Goal: Task Accomplishment & Management: Use online tool/utility

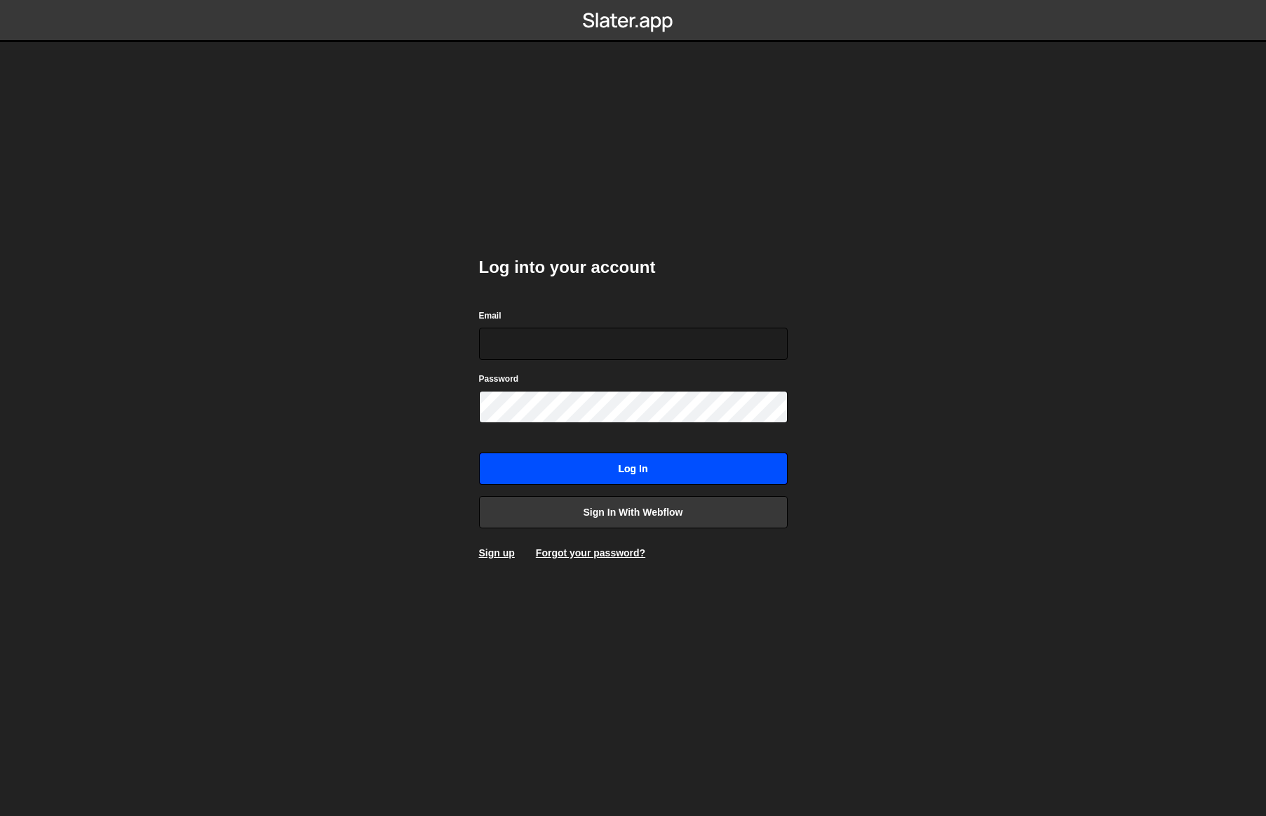
type input "[EMAIL_ADDRESS][DOMAIN_NAME]"
click at [649, 464] on input "Log in" at bounding box center [633, 469] width 309 height 32
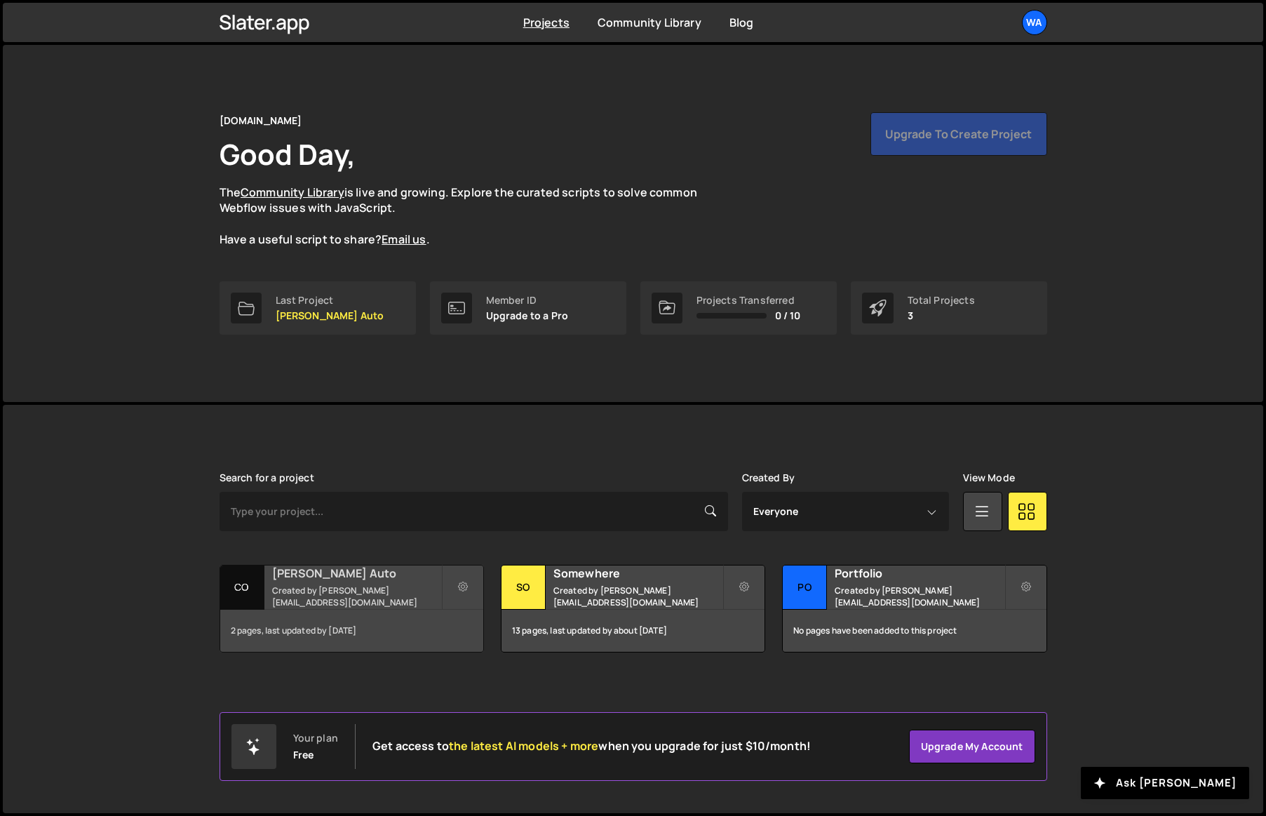
click at [325, 607] on div "Cox Auto Created by shaunheath@ymail.com" at bounding box center [351, 586] width 263 height 43
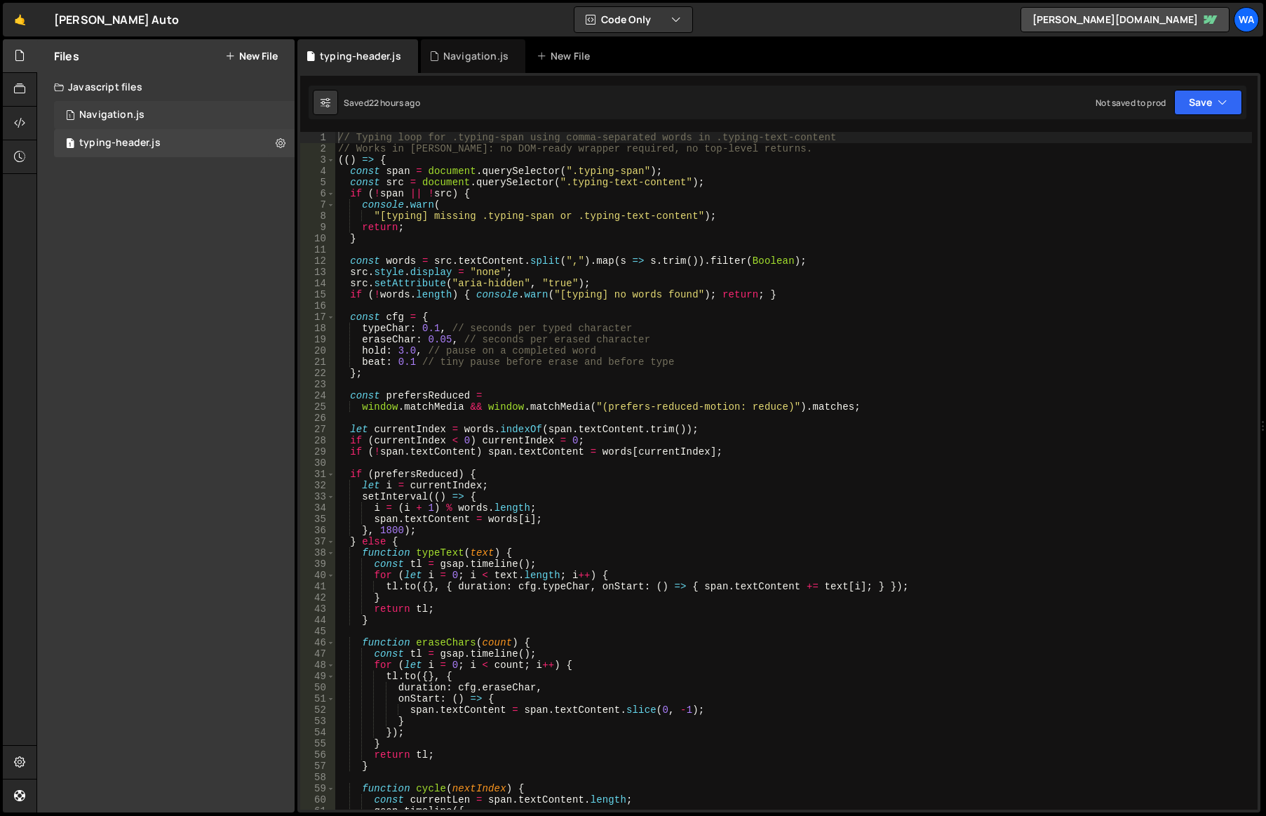
click at [185, 115] on div "1 Navigation.js 0" at bounding box center [174, 115] width 241 height 28
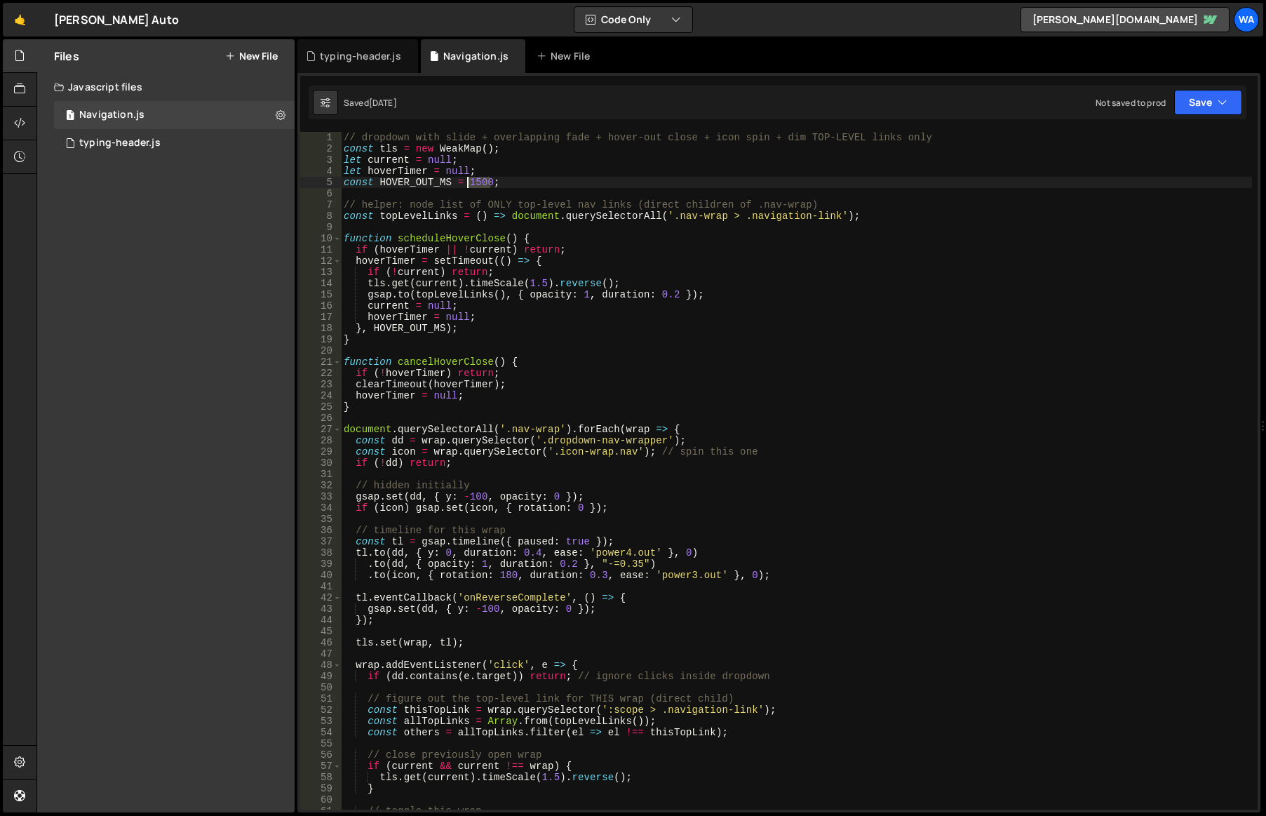
drag, startPoint x: 487, startPoint y: 182, endPoint x: 468, endPoint y: 185, distance: 19.1
click at [468, 185] on div "// dropdown with slide + overlapping fade + hover-out close + icon spin + dim T…" at bounding box center [796, 482] width 911 height 700
click at [1198, 91] on button "Save" at bounding box center [1208, 102] width 68 height 25
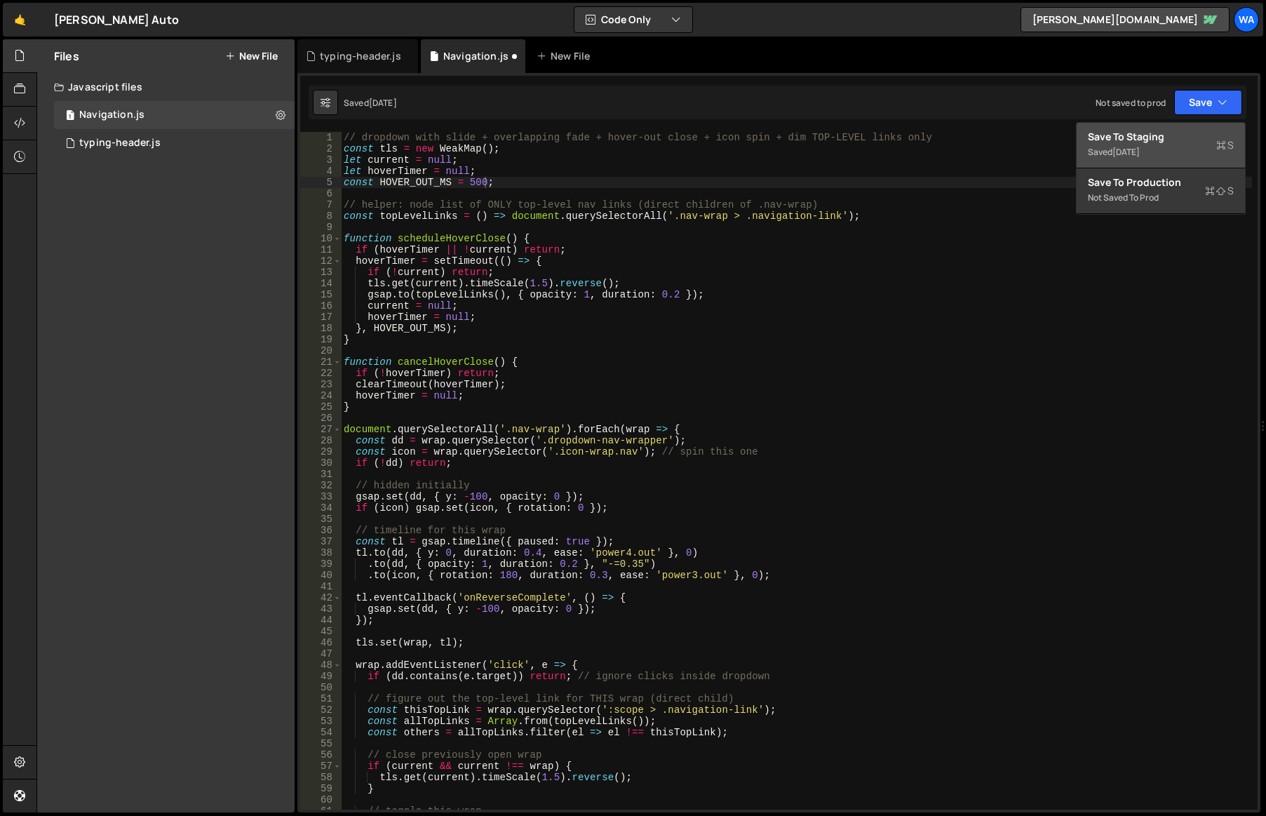
click at [1167, 131] on div "Save to Staging S" at bounding box center [1161, 137] width 146 height 14
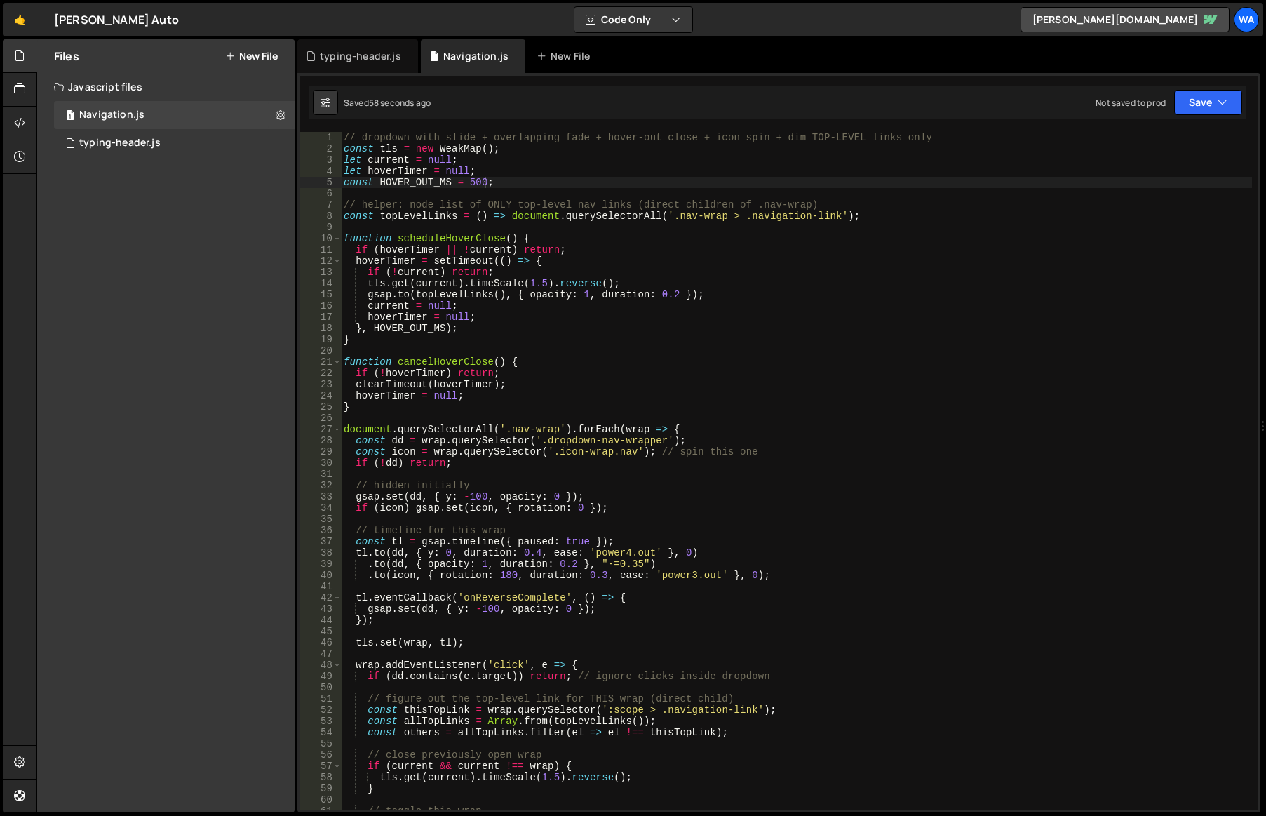
click at [471, 181] on div "// dropdown with slide + overlapping fade + hover-out close + icon spin + dim T…" at bounding box center [796, 482] width 911 height 700
click at [1207, 102] on button "Save" at bounding box center [1208, 102] width 68 height 25
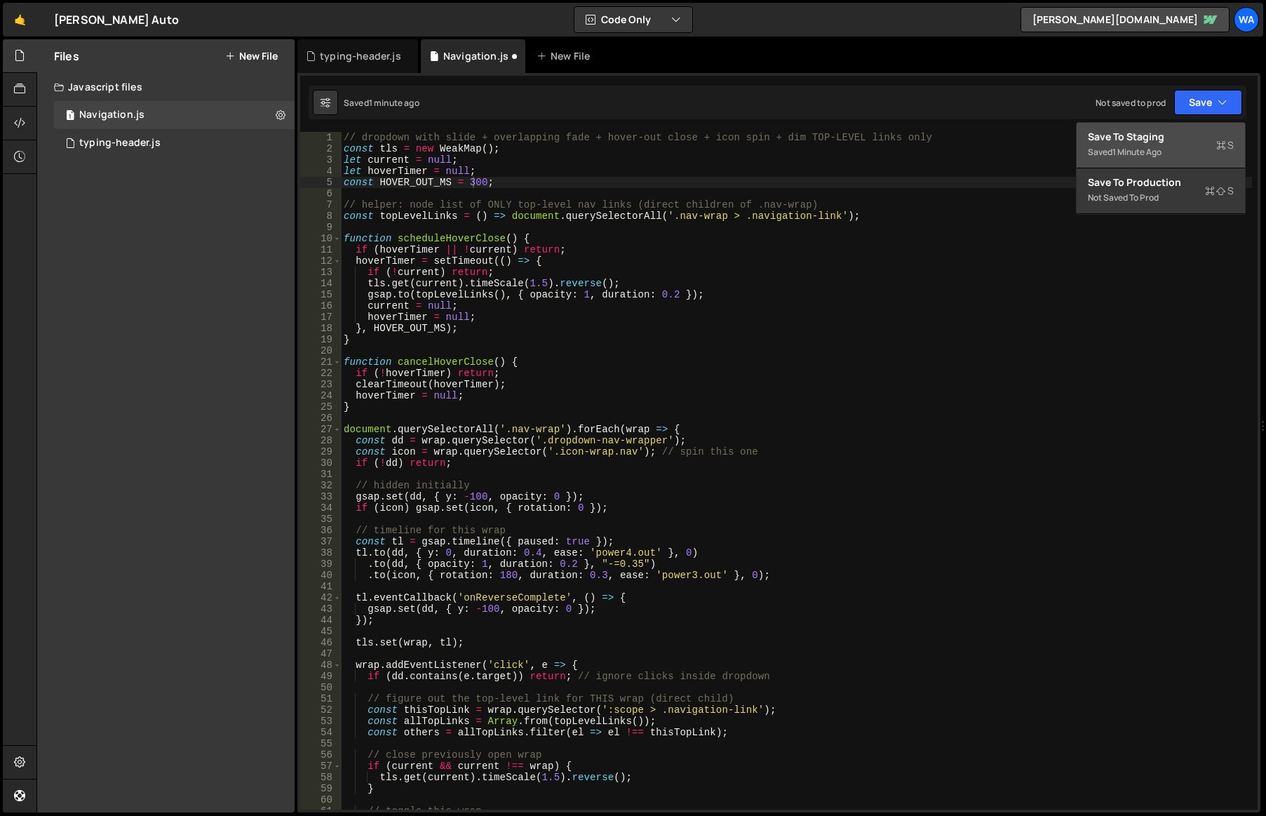
click at [1139, 141] on div "Save to Staging S" at bounding box center [1161, 137] width 146 height 14
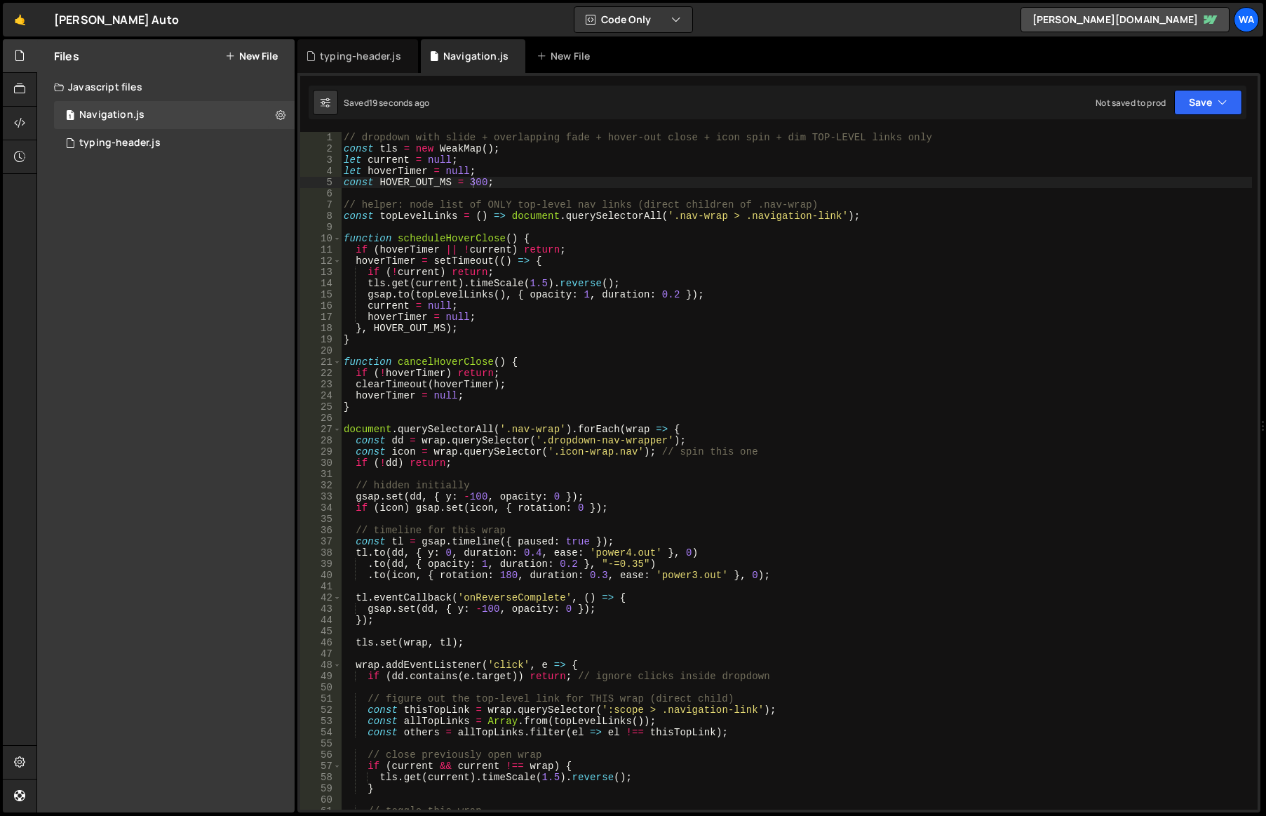
click at [472, 187] on div "// dropdown with slide + overlapping fade + hover-out close + icon spin + dim T…" at bounding box center [796, 482] width 911 height 700
click at [1196, 105] on button "Save" at bounding box center [1208, 102] width 68 height 25
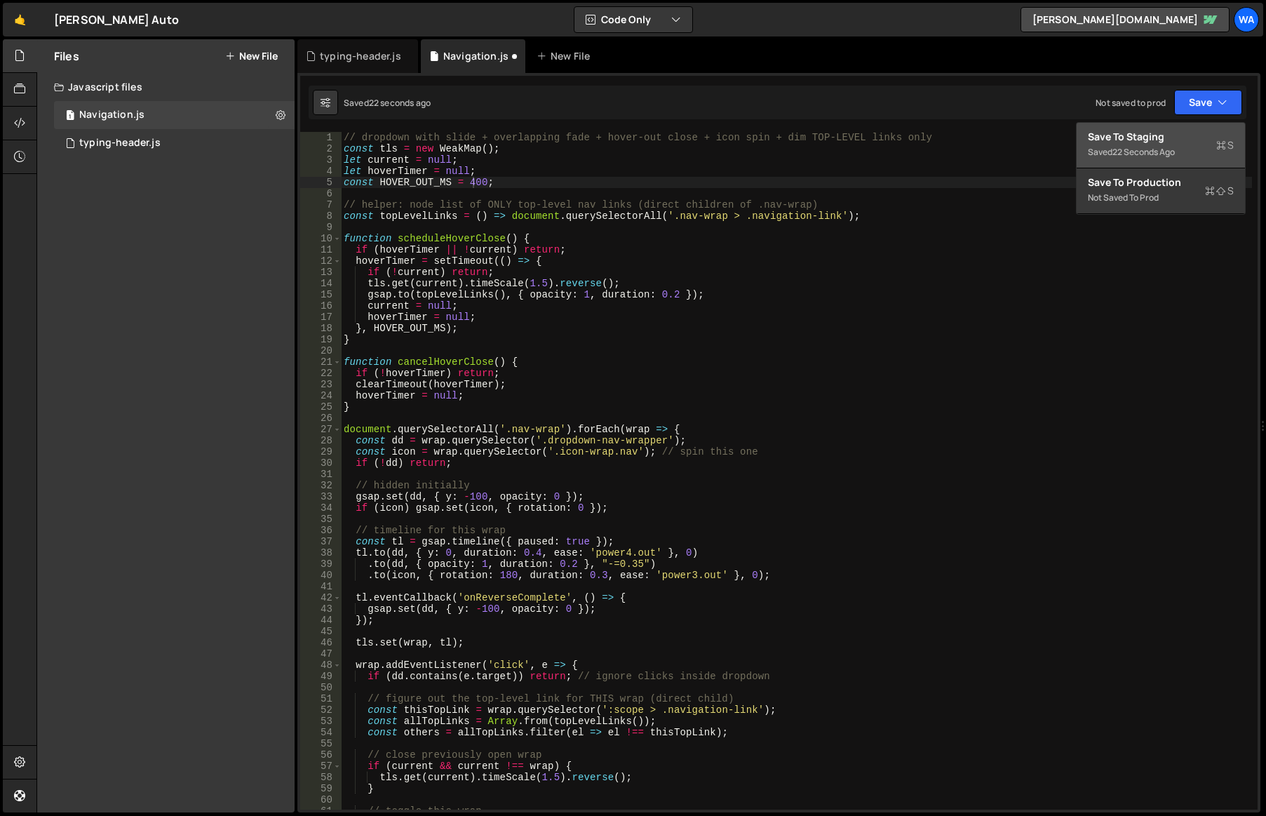
click at [1179, 145] on div "Saved 22 seconds ago" at bounding box center [1161, 152] width 146 height 17
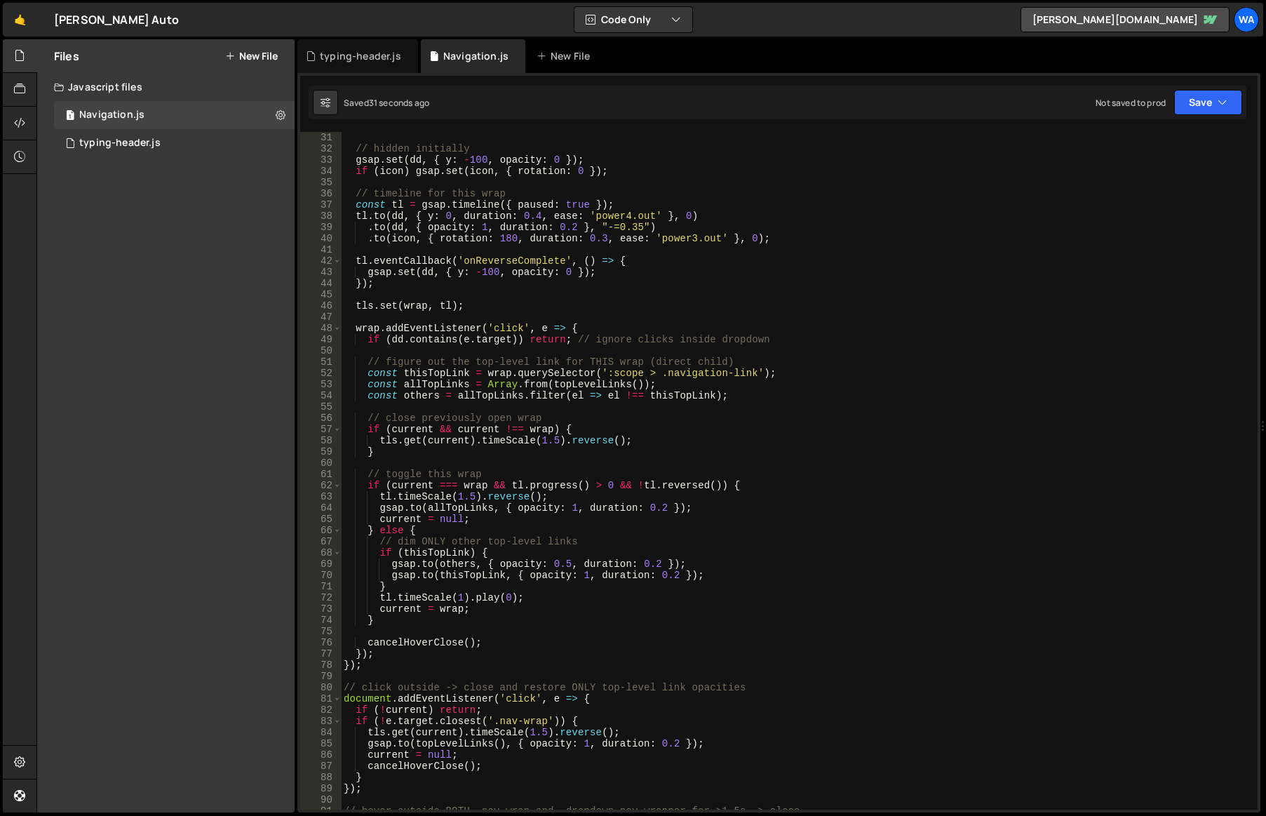
scroll to position [295, 0]
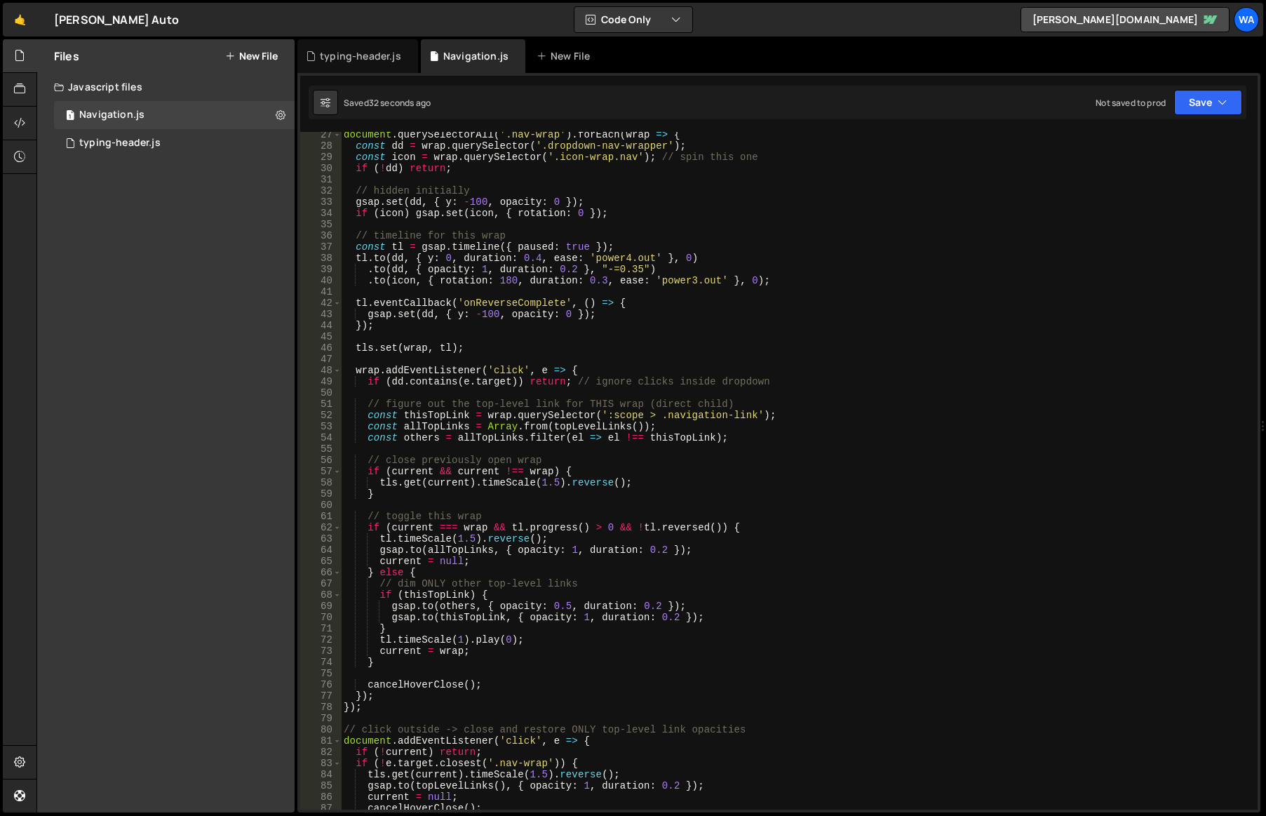
click at [636, 266] on div "document . querySelectorAll ( '.nav-wrap' ) . forEach ( wrap => { const dd = wr…" at bounding box center [796, 479] width 911 height 700
click at [1207, 116] on div "Saved 34 seconds ago Not saved to prod Upgrade to Edit Save Save to Staging S S…" at bounding box center [778, 103] width 938 height 34
drag, startPoint x: 1202, startPoint y: 112, endPoint x: 1196, endPoint y: 126, distance: 14.5
click at [1201, 112] on button "Save" at bounding box center [1208, 102] width 68 height 25
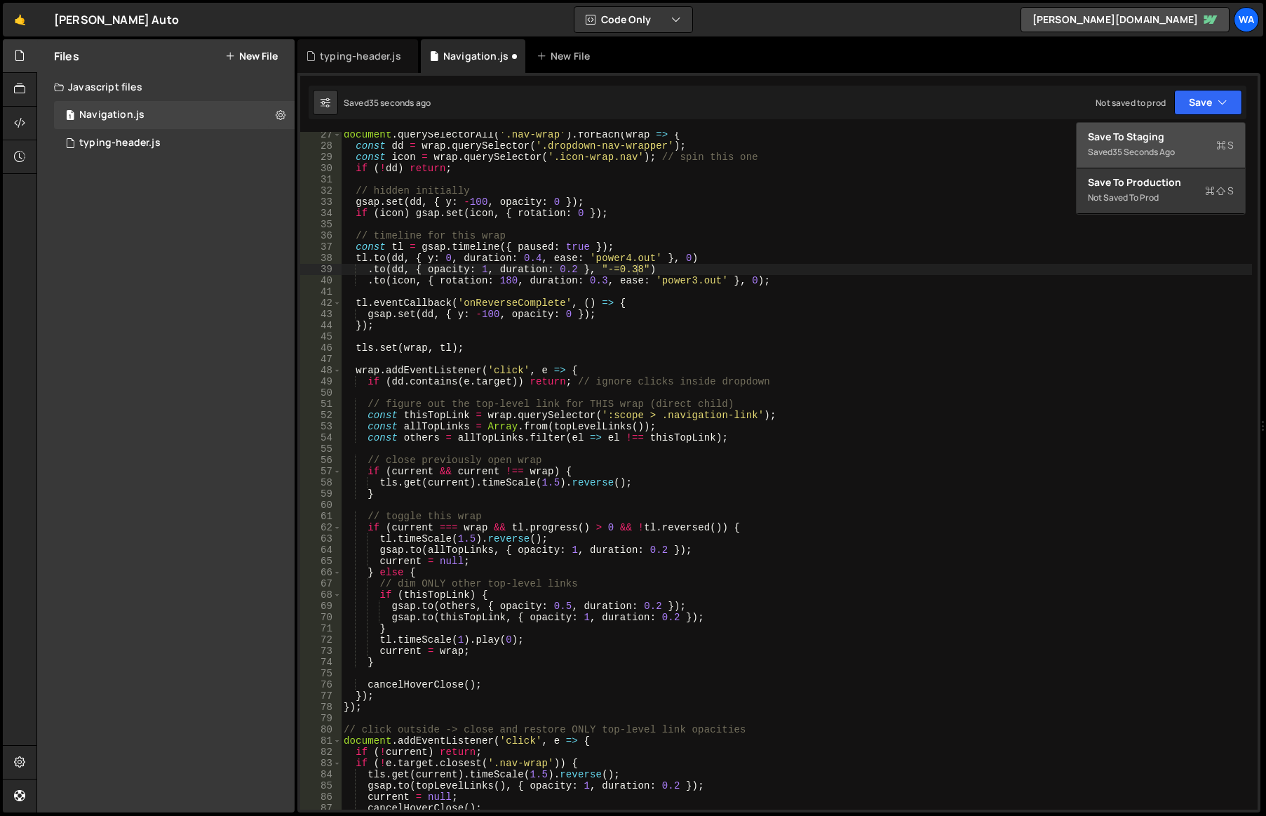
click at [1186, 137] on div "Save to Staging S" at bounding box center [1161, 137] width 146 height 14
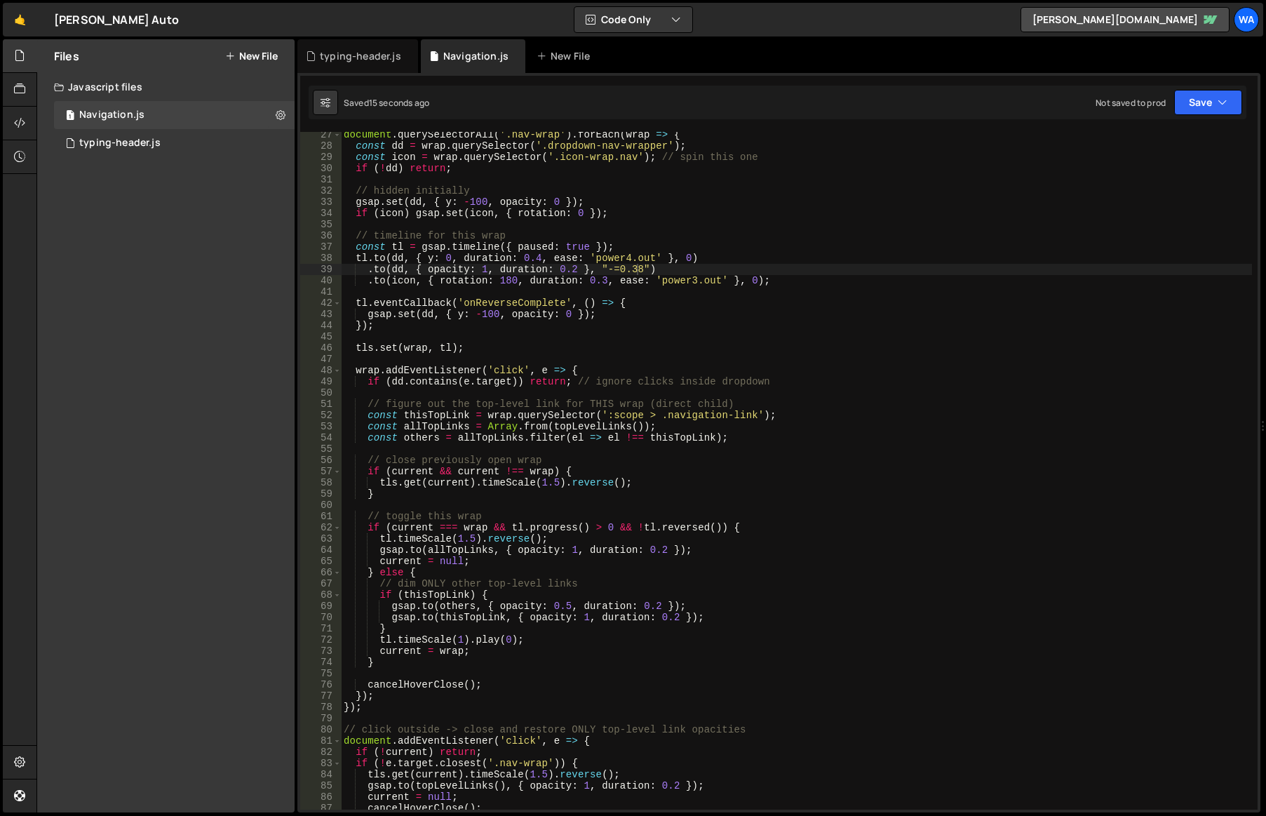
click at [635, 269] on div "document . querySelectorAll ( '.nav-wrap' ) . forEach ( wrap => { const dd = wr…" at bounding box center [796, 479] width 911 height 700
drag, startPoint x: 637, startPoint y: 272, endPoint x: 949, endPoint y: 273, distance: 312.2
click at [1217, 108] on button "Save" at bounding box center [1208, 102] width 68 height 25
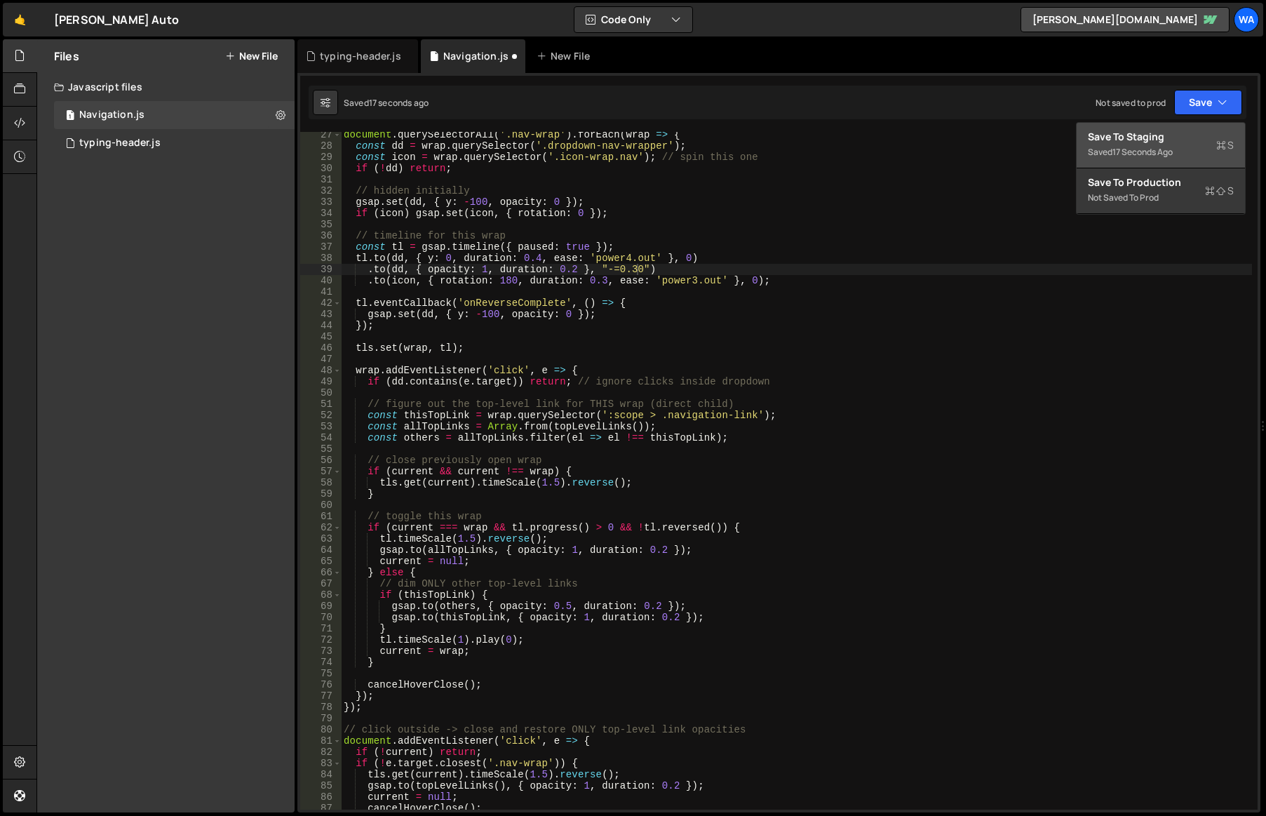
click at [1138, 140] on div "Save to Staging S" at bounding box center [1161, 137] width 146 height 14
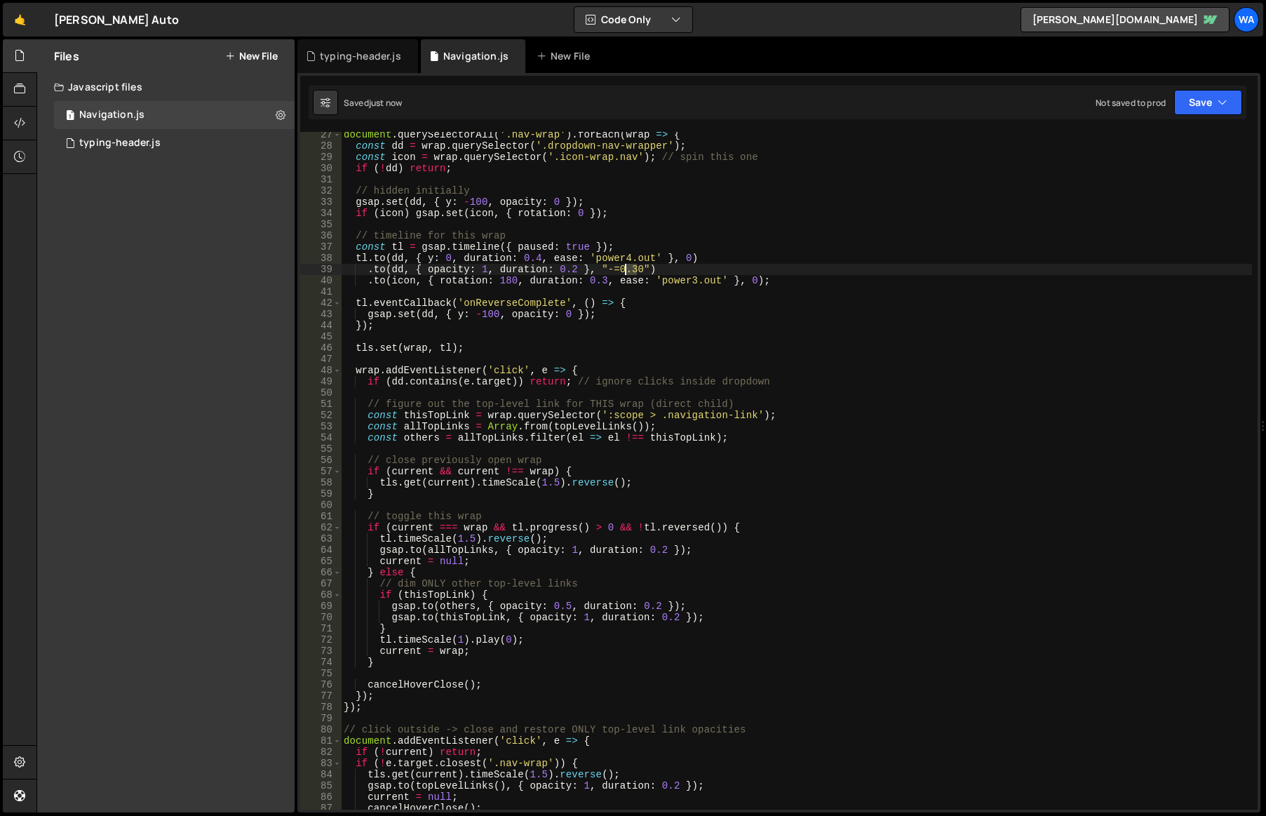
drag, startPoint x: 636, startPoint y: 267, endPoint x: 626, endPoint y: 270, distance: 10.9
click at [626, 270] on div "document . querySelectorAll ( '.nav-wrap' ) . forEach ( wrap => { const dd = wr…" at bounding box center [796, 479] width 911 height 700
click at [1212, 108] on button "Save" at bounding box center [1208, 102] width 68 height 25
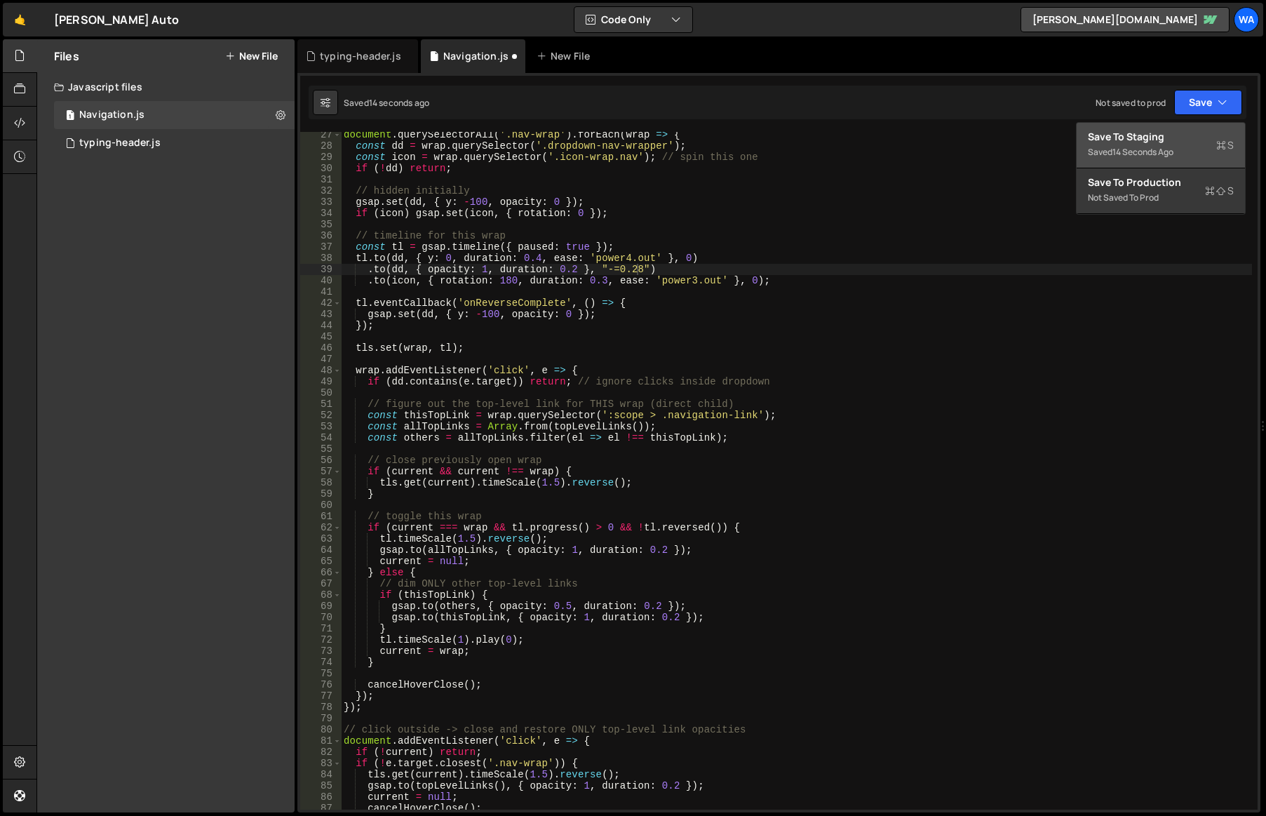
click at [1174, 133] on div "Save to Staging S" at bounding box center [1161, 137] width 146 height 14
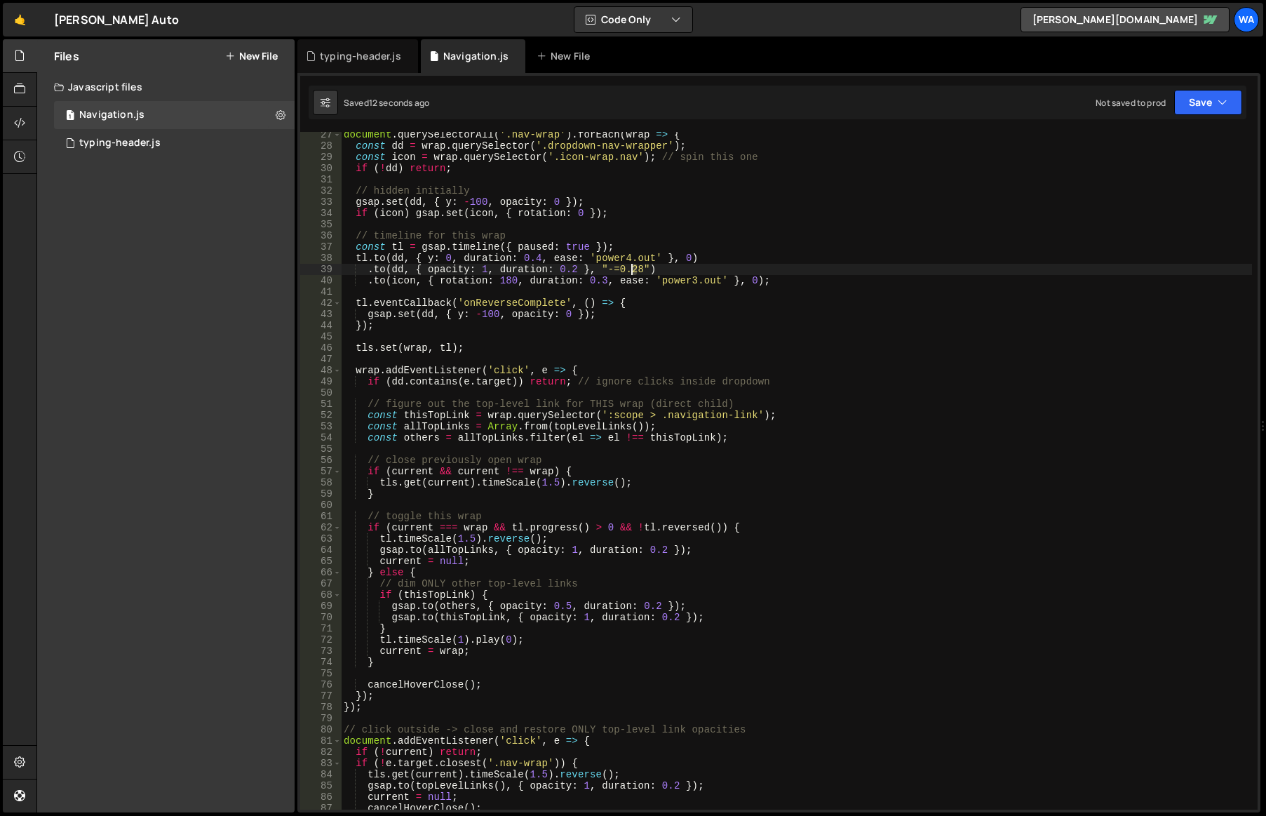
drag, startPoint x: 636, startPoint y: 269, endPoint x: 629, endPoint y: 269, distance: 7.1
click at [629, 269] on div "document . querySelectorAll ( '.nav-wrap' ) . forEach ( wrap => { const dd = wr…" at bounding box center [796, 479] width 911 height 700
click at [1199, 107] on button "Save" at bounding box center [1208, 102] width 68 height 25
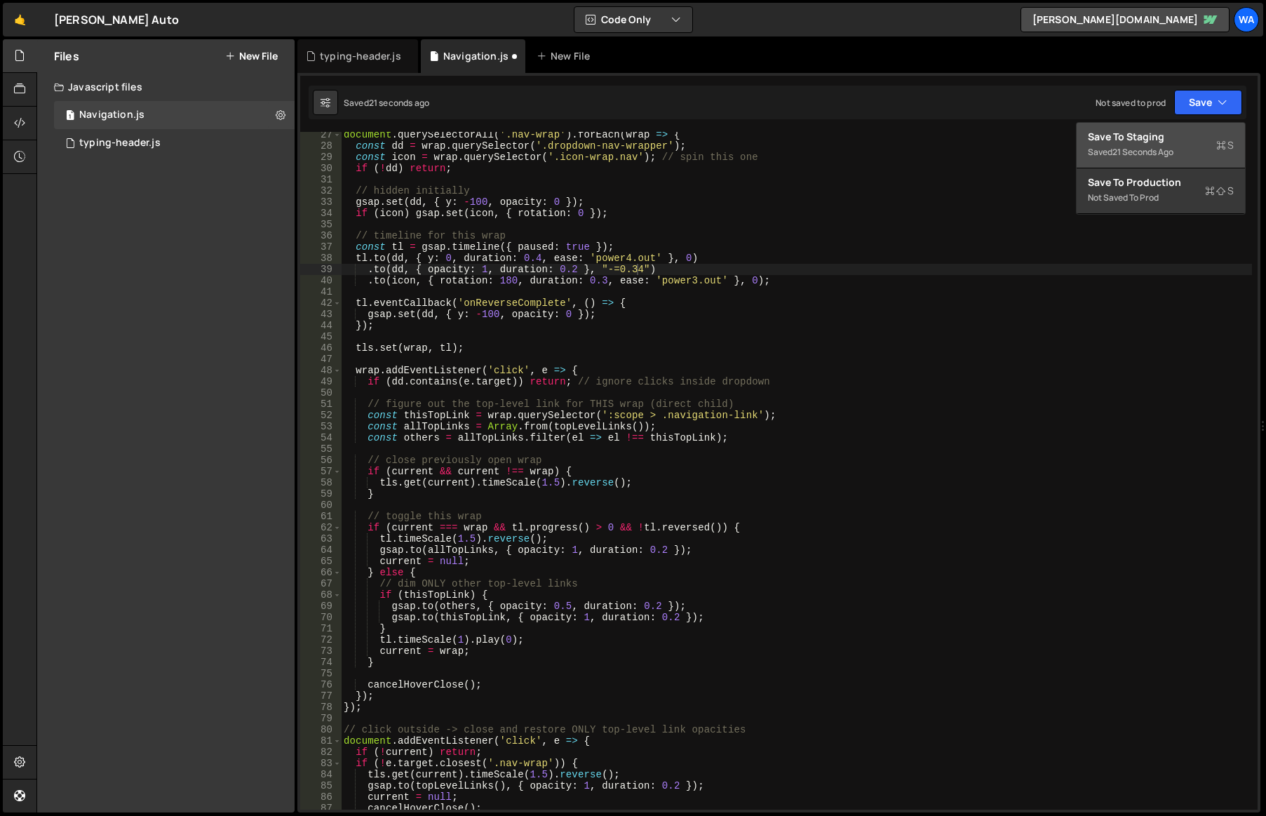
click at [1144, 138] on div "Save to Staging S" at bounding box center [1161, 137] width 146 height 14
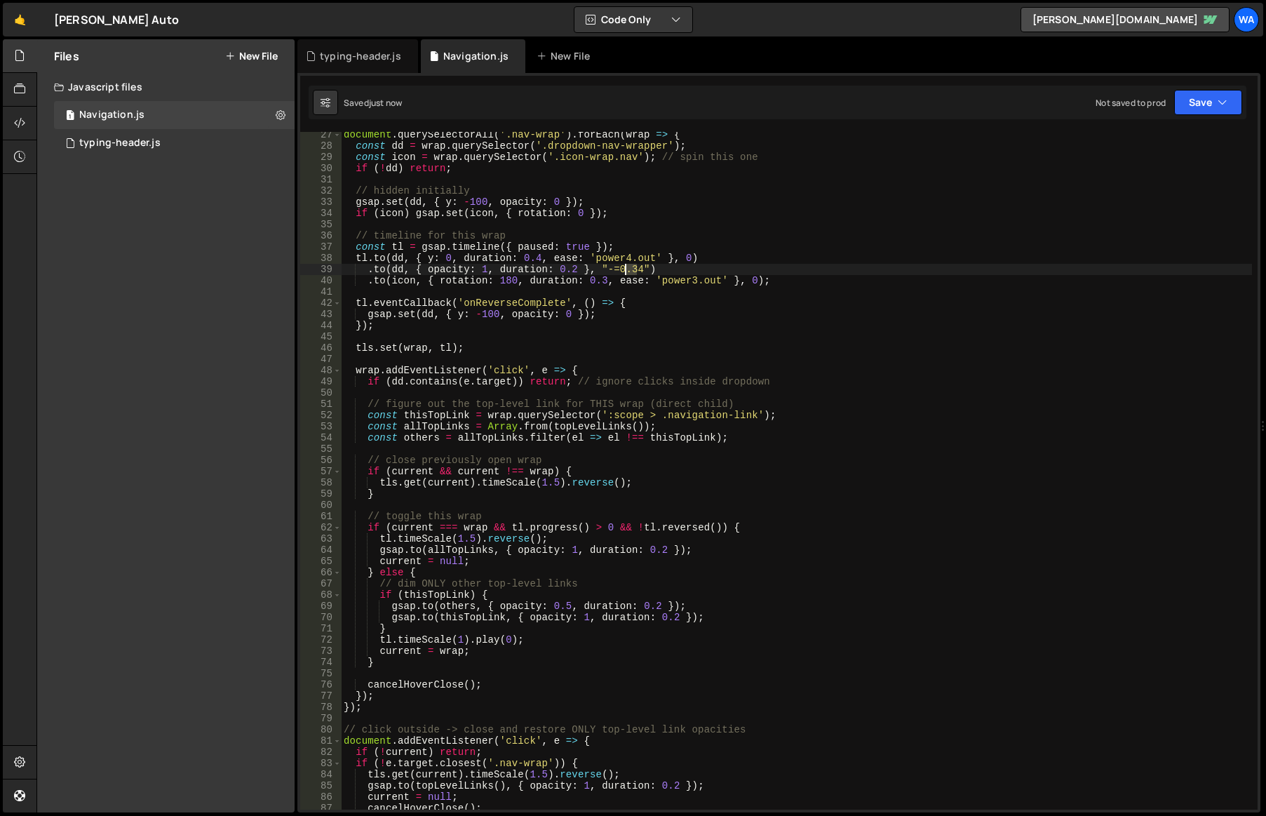
drag, startPoint x: 637, startPoint y: 269, endPoint x: 627, endPoint y: 272, distance: 10.7
click at [627, 271] on div "document . querySelectorAll ( '.nav-wrap' ) . forEach ( wrap => { const dd = wr…" at bounding box center [796, 479] width 911 height 700
click at [1200, 105] on button "Save" at bounding box center [1208, 102] width 68 height 25
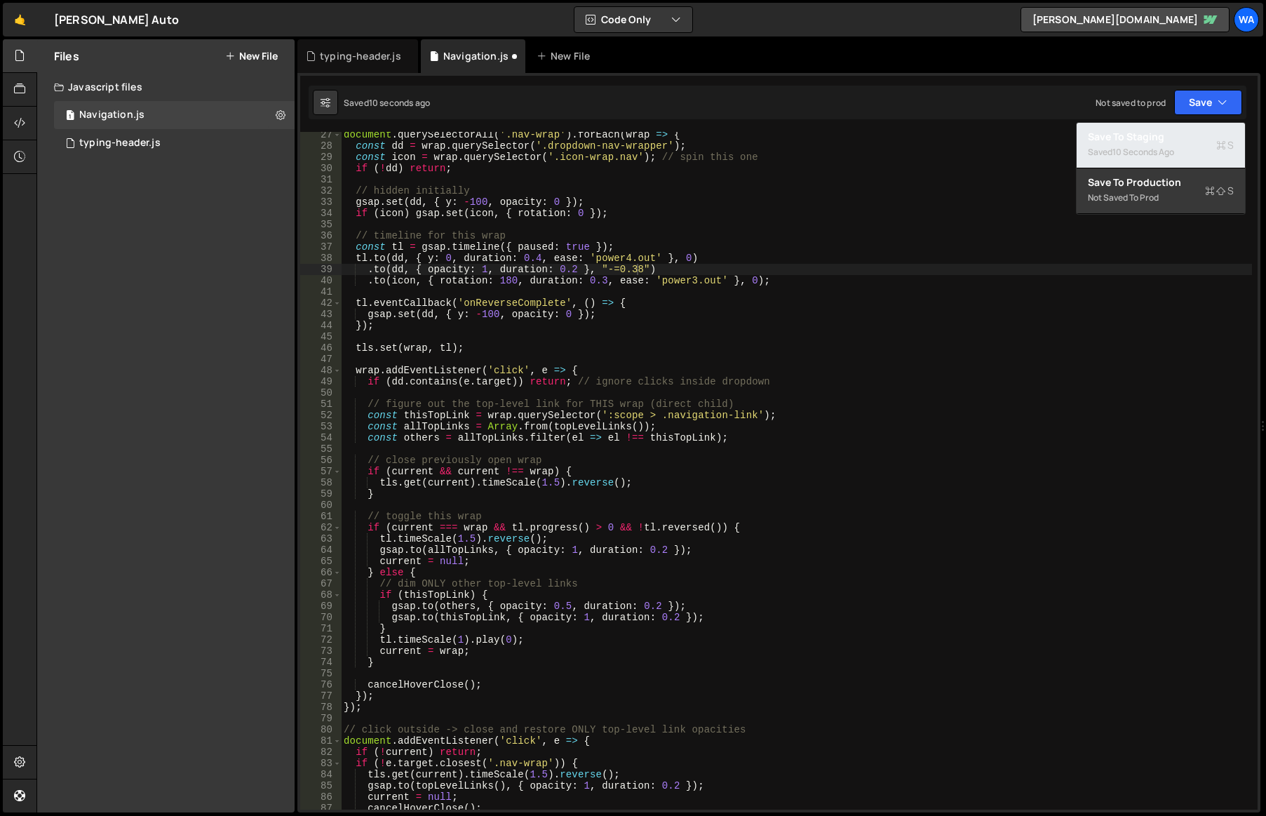
click at [1161, 149] on div "10 seconds ago" at bounding box center [1144, 152] width 62 height 12
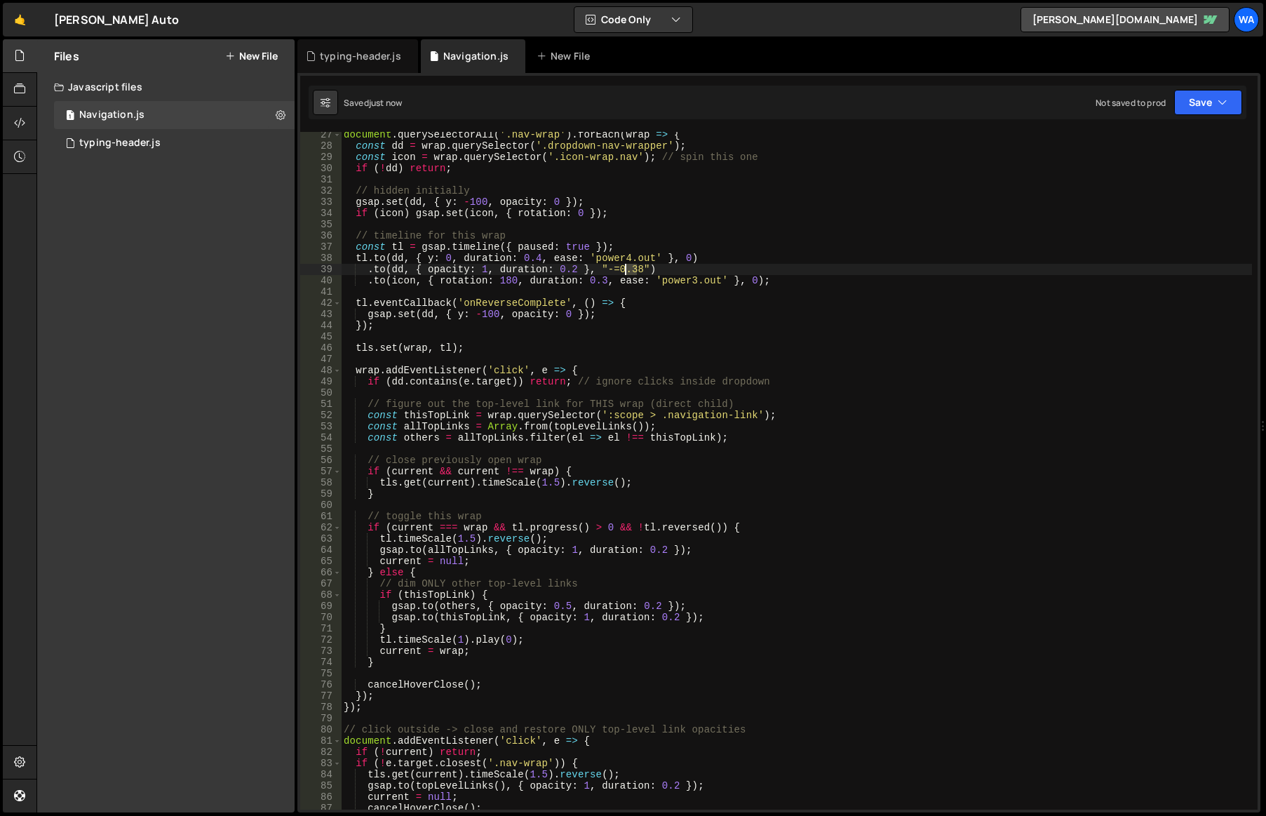
drag, startPoint x: 639, startPoint y: 272, endPoint x: 626, endPoint y: 273, distance: 13.4
click at [626, 273] on div "document . querySelectorAll ( '.nav-wrap' ) . forEach ( wrap => { const dd = wr…" at bounding box center [796, 479] width 911 height 700
click at [1193, 98] on button "Save" at bounding box center [1208, 102] width 68 height 25
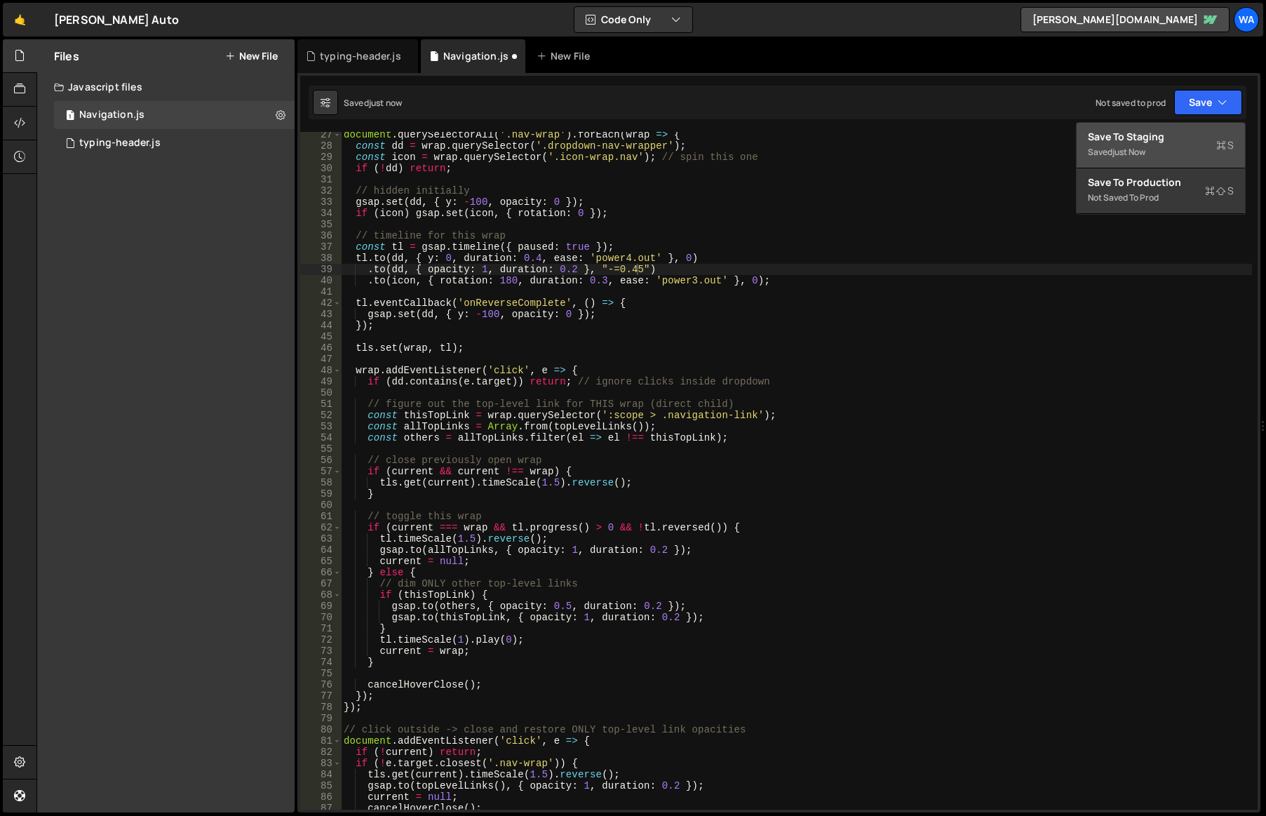
click at [1169, 139] on div "Save to Staging S" at bounding box center [1161, 137] width 146 height 14
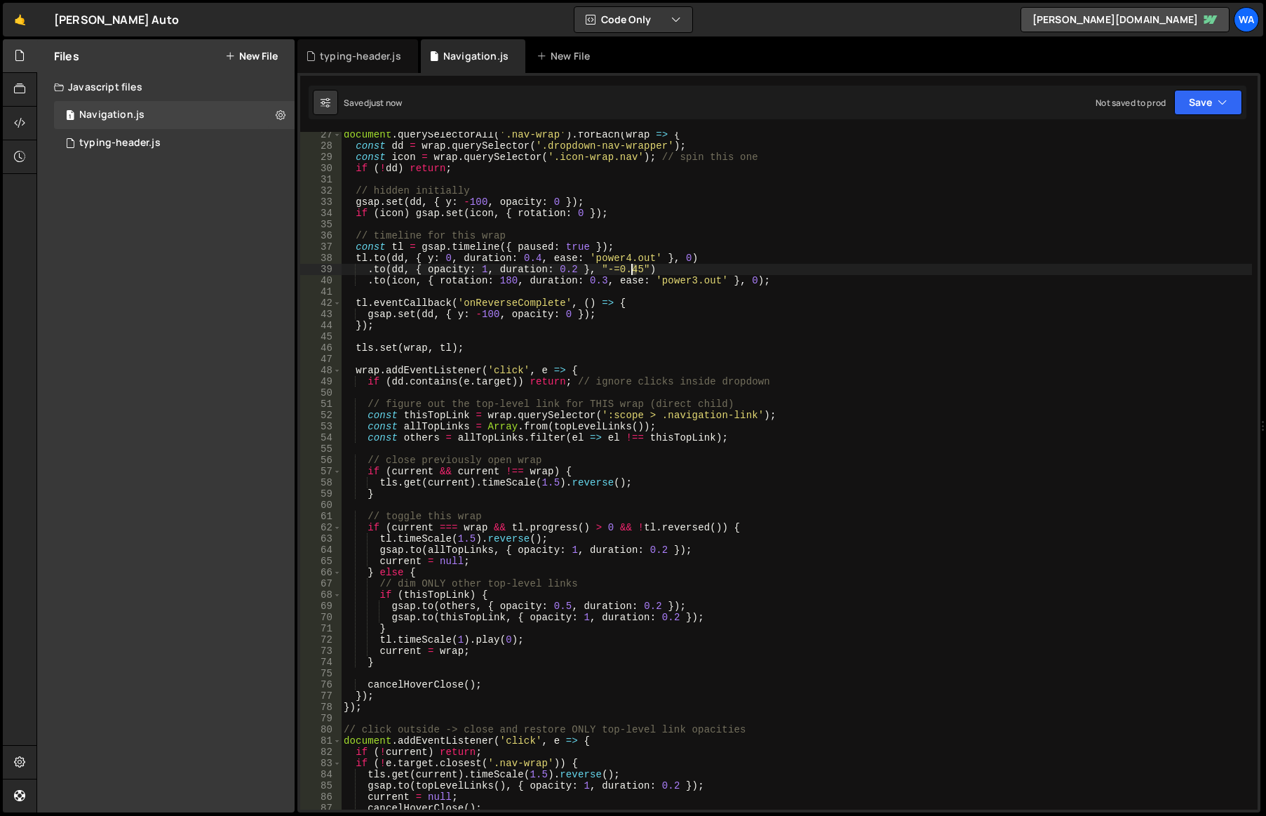
click at [631, 271] on div "document . querySelectorAll ( '.nav-wrap' ) . forEach ( wrap => { const dd = wr…" at bounding box center [796, 479] width 911 height 700
click at [1189, 112] on button "Save" at bounding box center [1208, 102] width 68 height 25
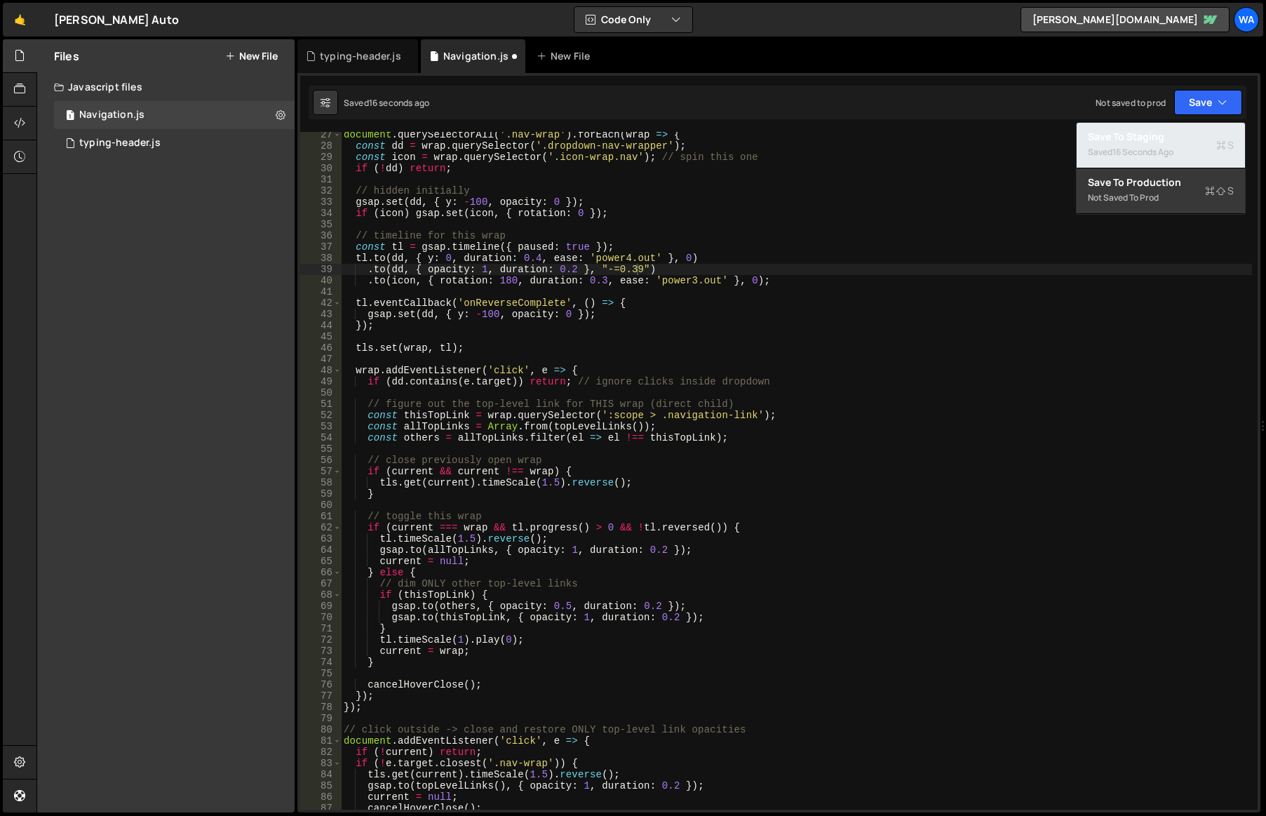
click at [1172, 135] on div "Save to Staging S" at bounding box center [1161, 137] width 146 height 14
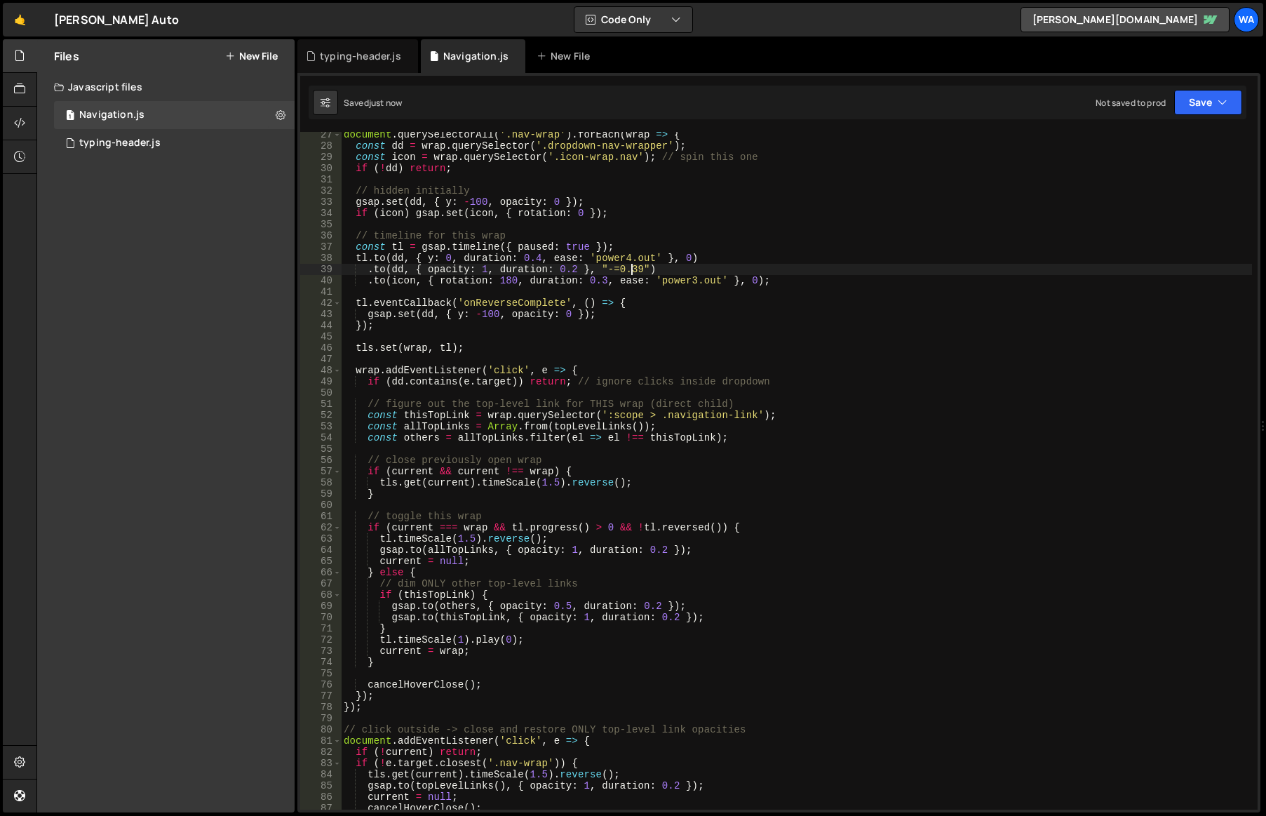
click at [632, 270] on div "document . querySelectorAll ( '.nav-wrap' ) . forEach ( wrap => { const dd = wr…" at bounding box center [796, 479] width 911 height 700
click at [1186, 108] on button "Save" at bounding box center [1208, 102] width 68 height 25
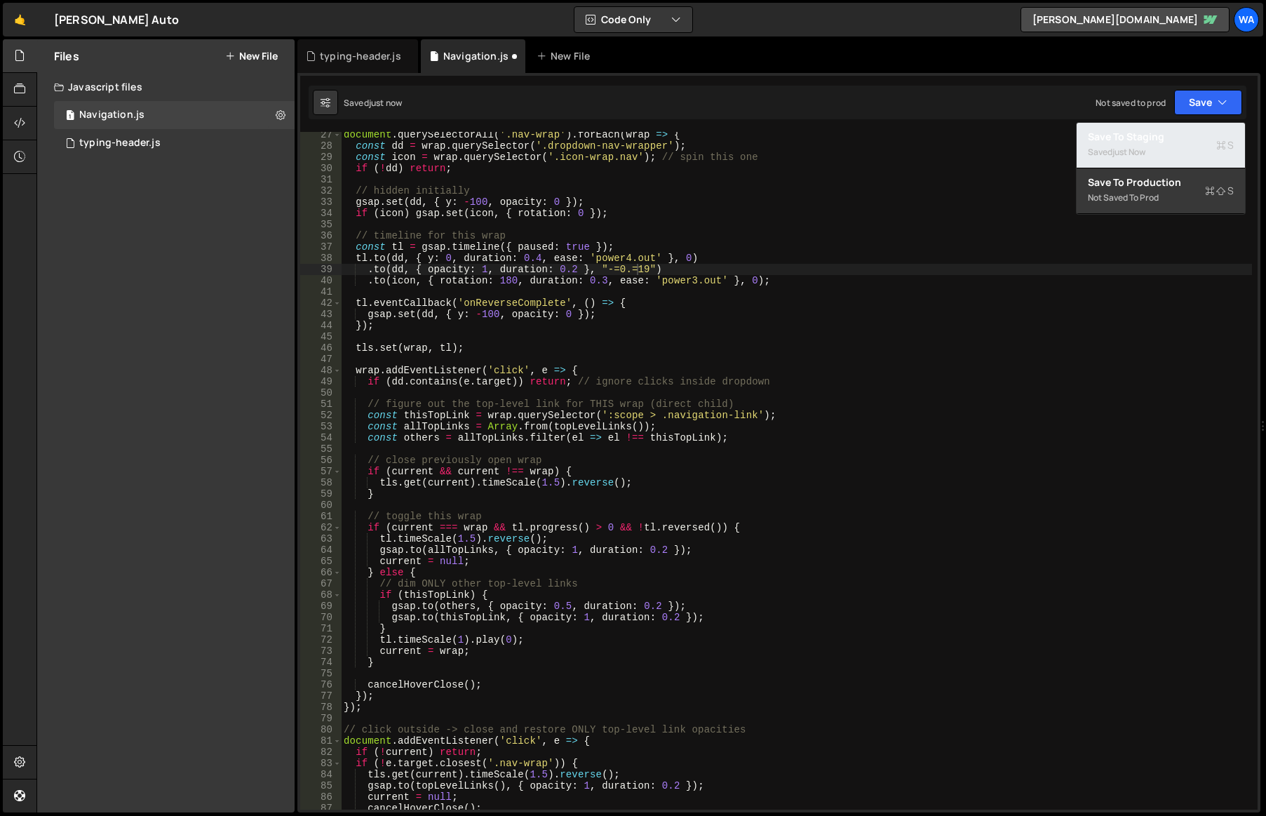
click at [1167, 138] on div "Save to Staging S" at bounding box center [1161, 137] width 146 height 14
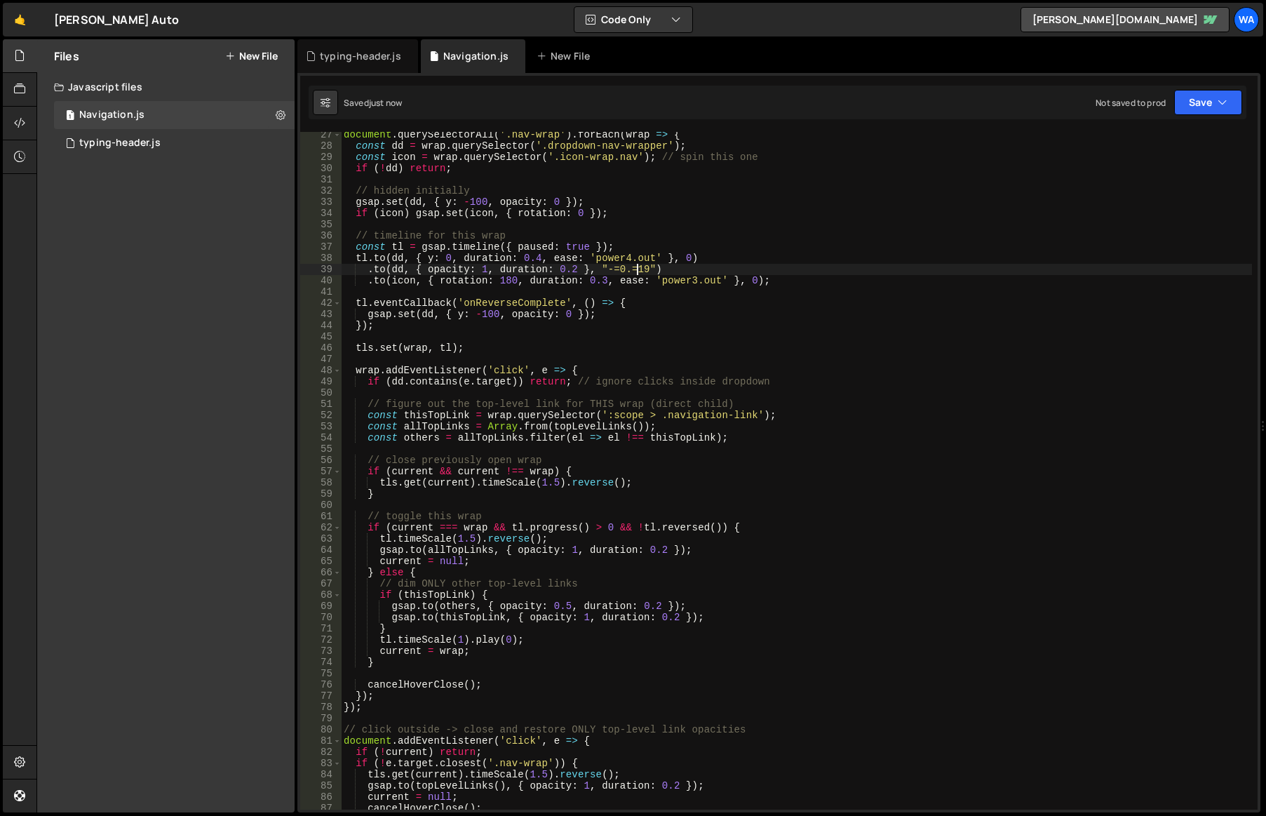
click at [636, 271] on div "document . querySelectorAll ( '.nav-wrap' ) . forEach ( wrap => { const dd = wr…" at bounding box center [796, 479] width 911 height 700
drag, startPoint x: 1189, startPoint y: 104, endPoint x: 1191, endPoint y: 114, distance: 10.6
click at [1190, 104] on button "Save" at bounding box center [1208, 102] width 68 height 25
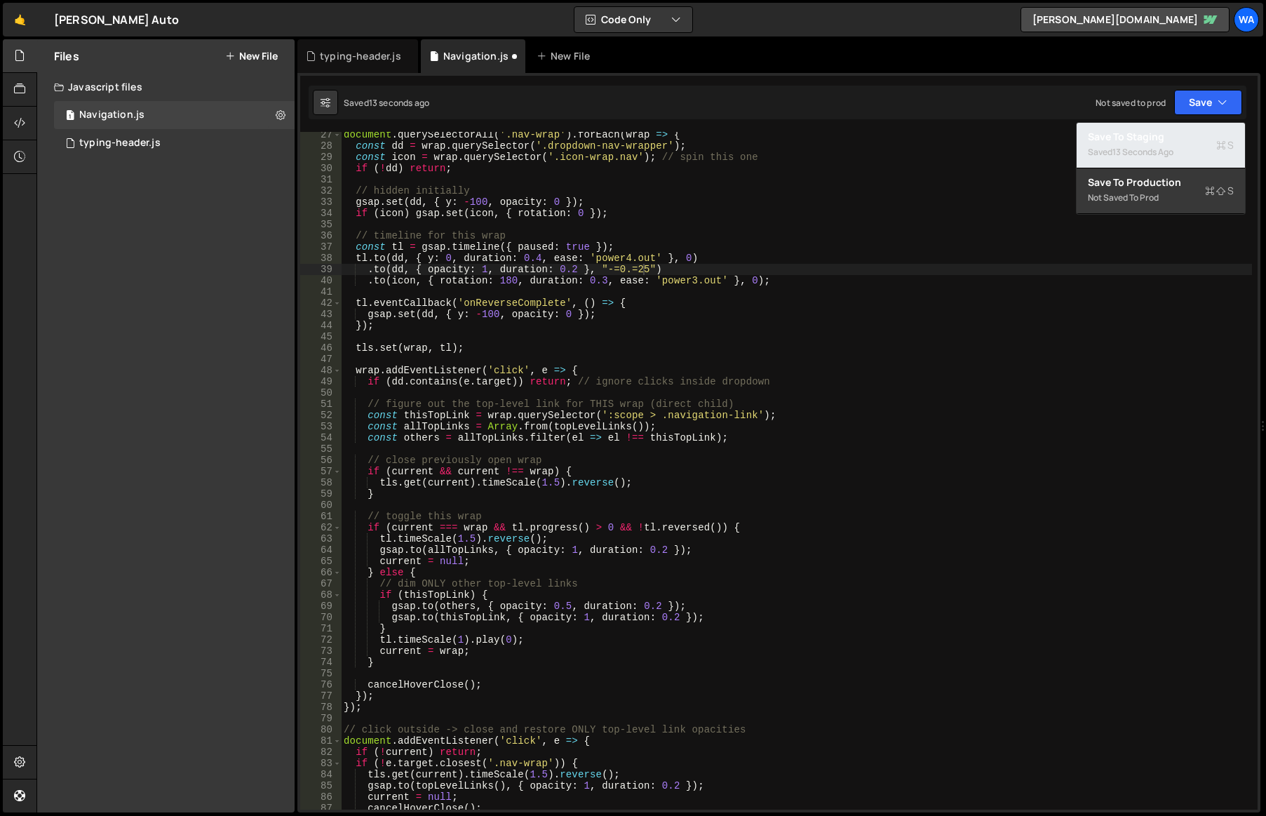
click at [1174, 139] on div "Save to Staging S" at bounding box center [1161, 137] width 146 height 14
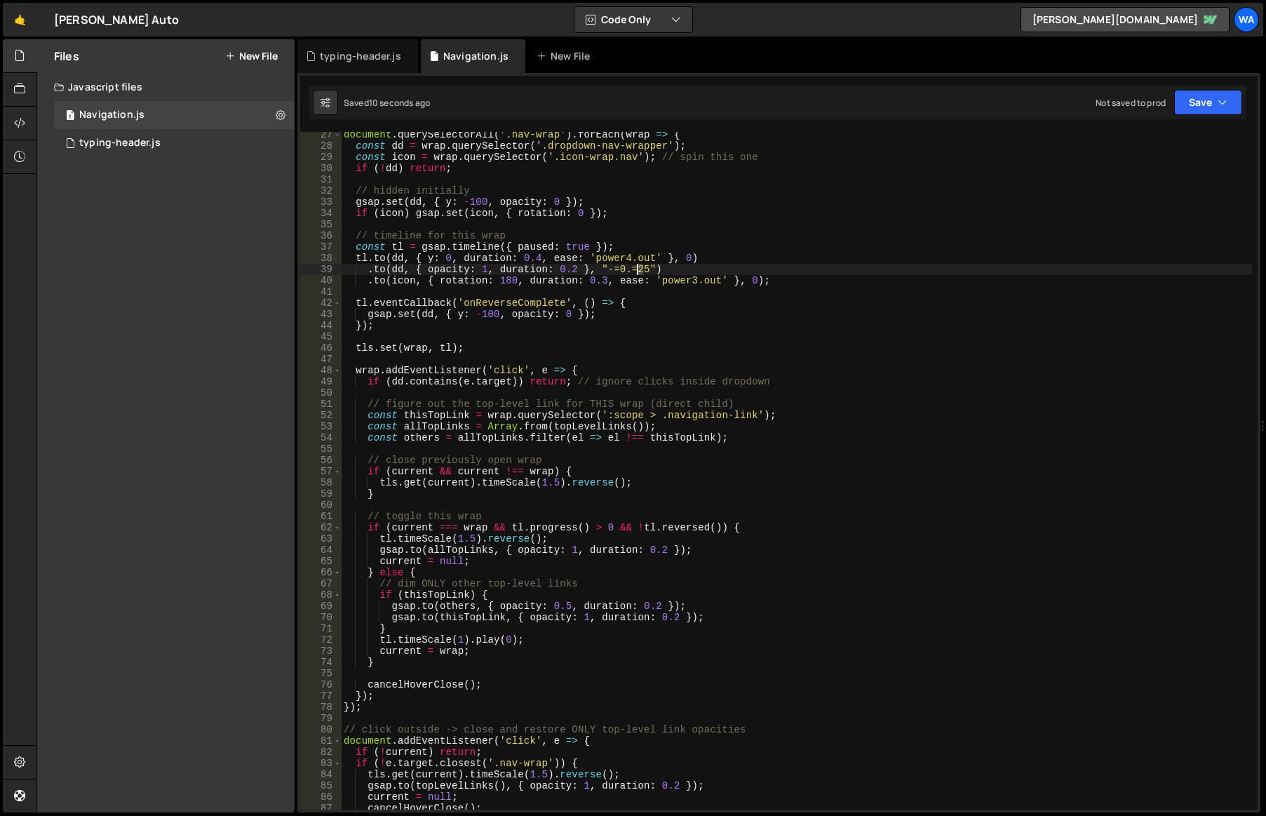
click at [637, 271] on div "document . querySelectorAll ( '.nav-wrap' ) . forEach ( wrap => { const dd = wr…" at bounding box center [796, 479] width 911 height 700
click at [1202, 95] on button "Save" at bounding box center [1208, 102] width 68 height 25
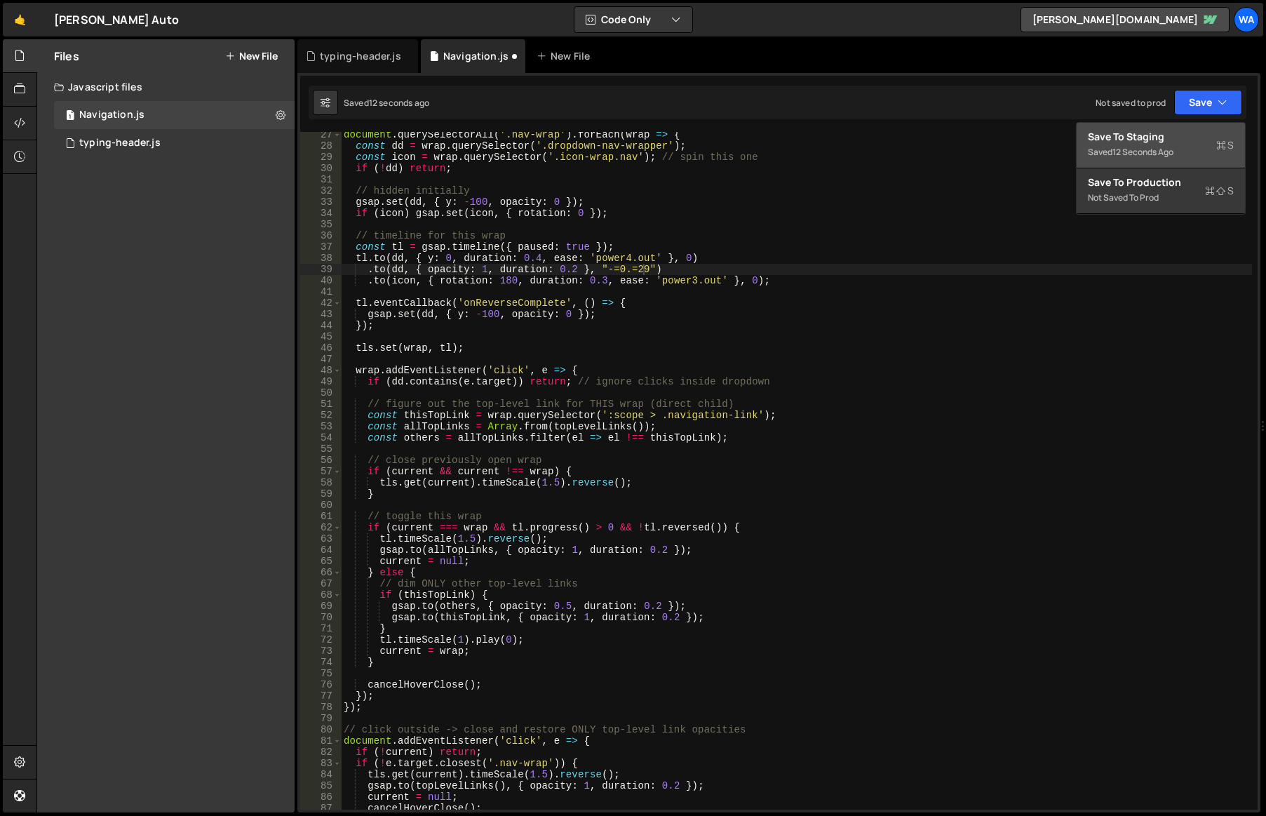
click at [1170, 144] on div "Saved 12 seconds ago" at bounding box center [1161, 152] width 146 height 17
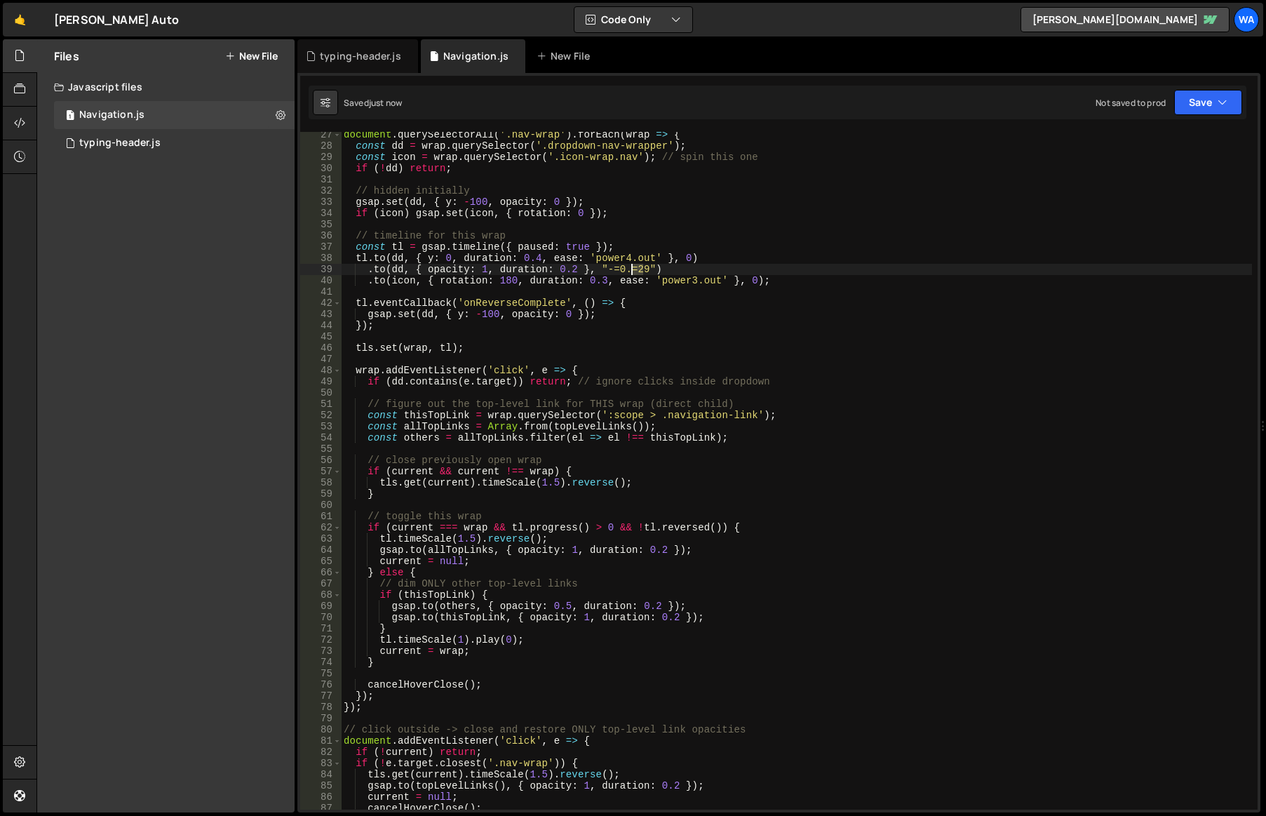
drag, startPoint x: 641, startPoint y: 270, endPoint x: 632, endPoint y: 272, distance: 9.2
click at [632, 272] on div "document . querySelectorAll ( '.nav-wrap' ) . forEach ( wrap => { const dd = wr…" at bounding box center [796, 479] width 911 height 700
click at [1186, 99] on button "Save" at bounding box center [1208, 102] width 68 height 25
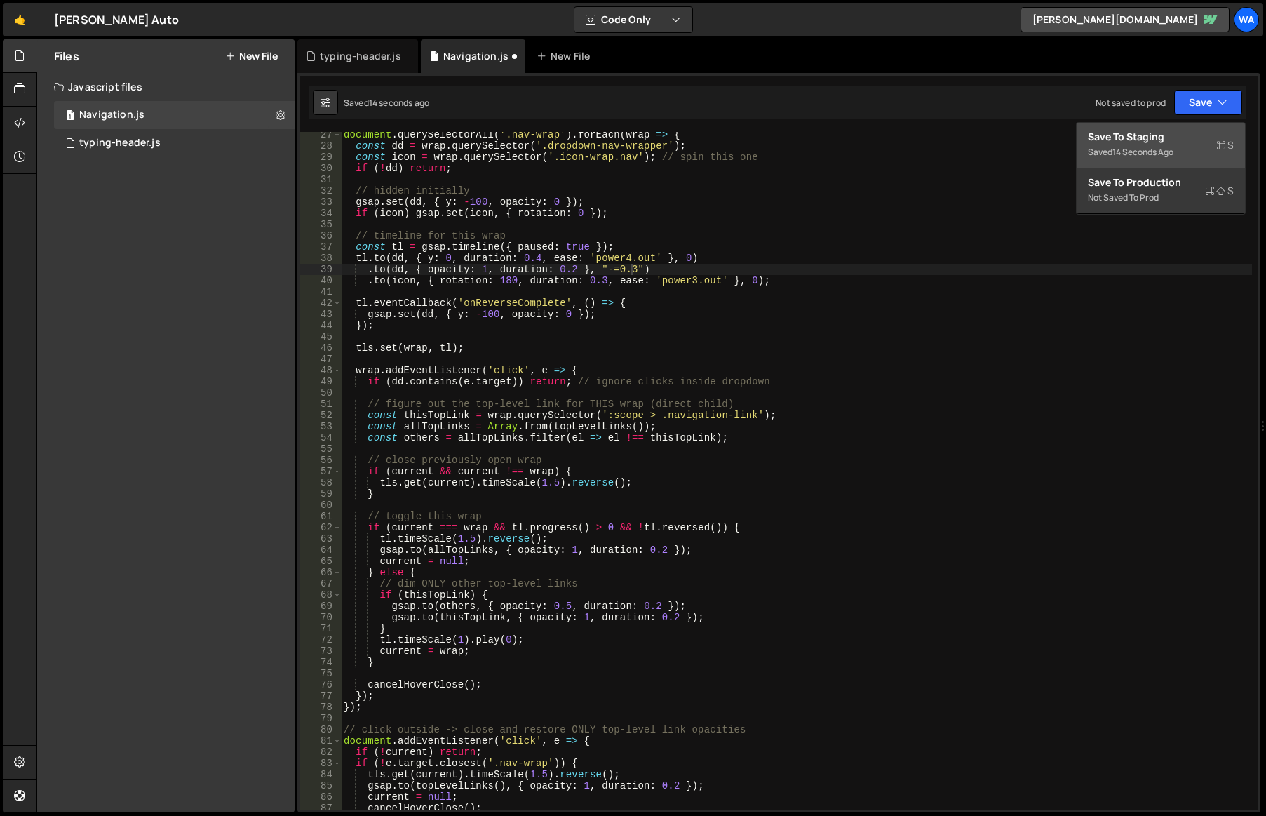
click at [1149, 131] on div "Save to Staging S" at bounding box center [1161, 137] width 146 height 14
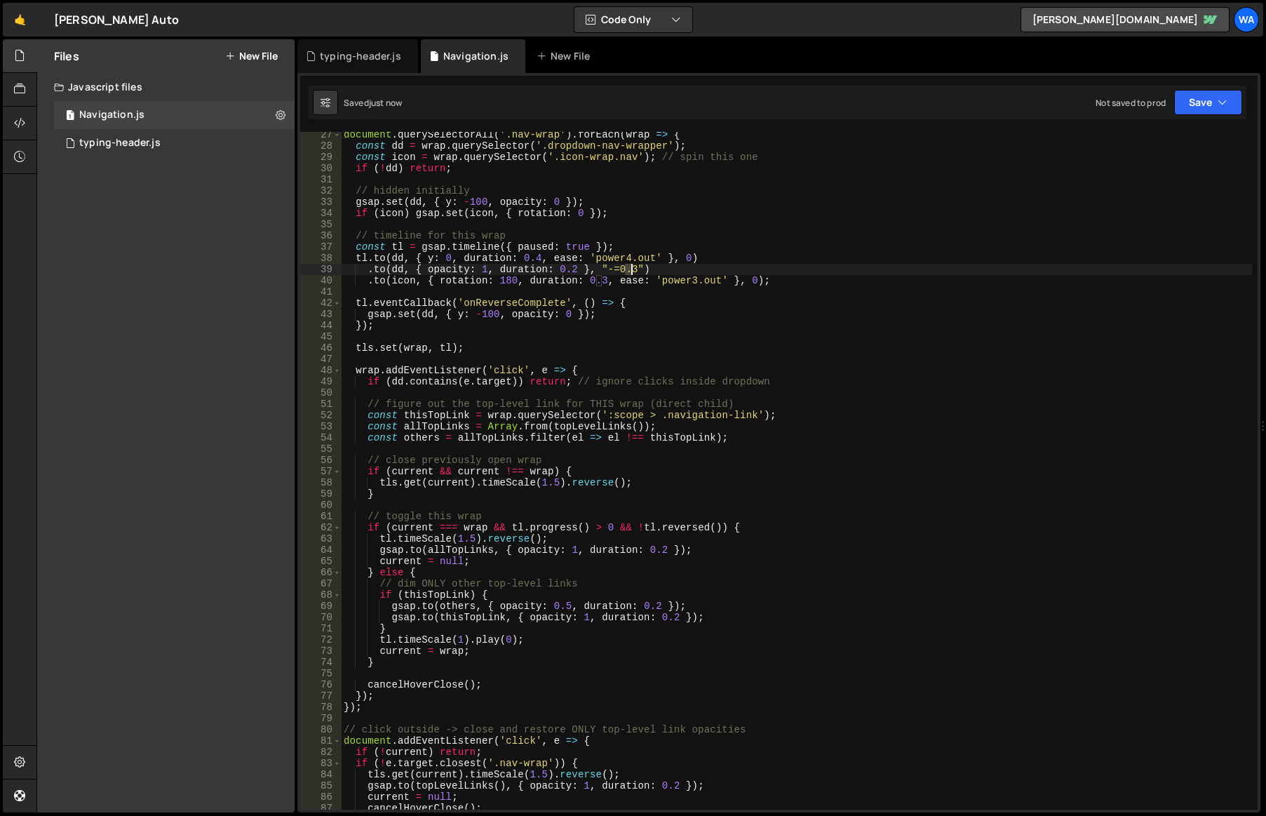
click at [631, 269] on div "document . querySelectorAll ( '.nav-wrap' ) . forEach ( wrap => { const dd = wr…" at bounding box center [796, 479] width 911 height 700
type textarea ".to(dd, { opacity: 1, duration: 0.2 }, "-=0.29999")"
click at [1183, 117] on div "Saved 15 seconds ago Not saved to prod Upgrade to Edit Save Save to Staging S S…" at bounding box center [778, 103] width 938 height 34
drag, startPoint x: 1191, startPoint y: 112, endPoint x: 1163, endPoint y: 135, distance: 36.8
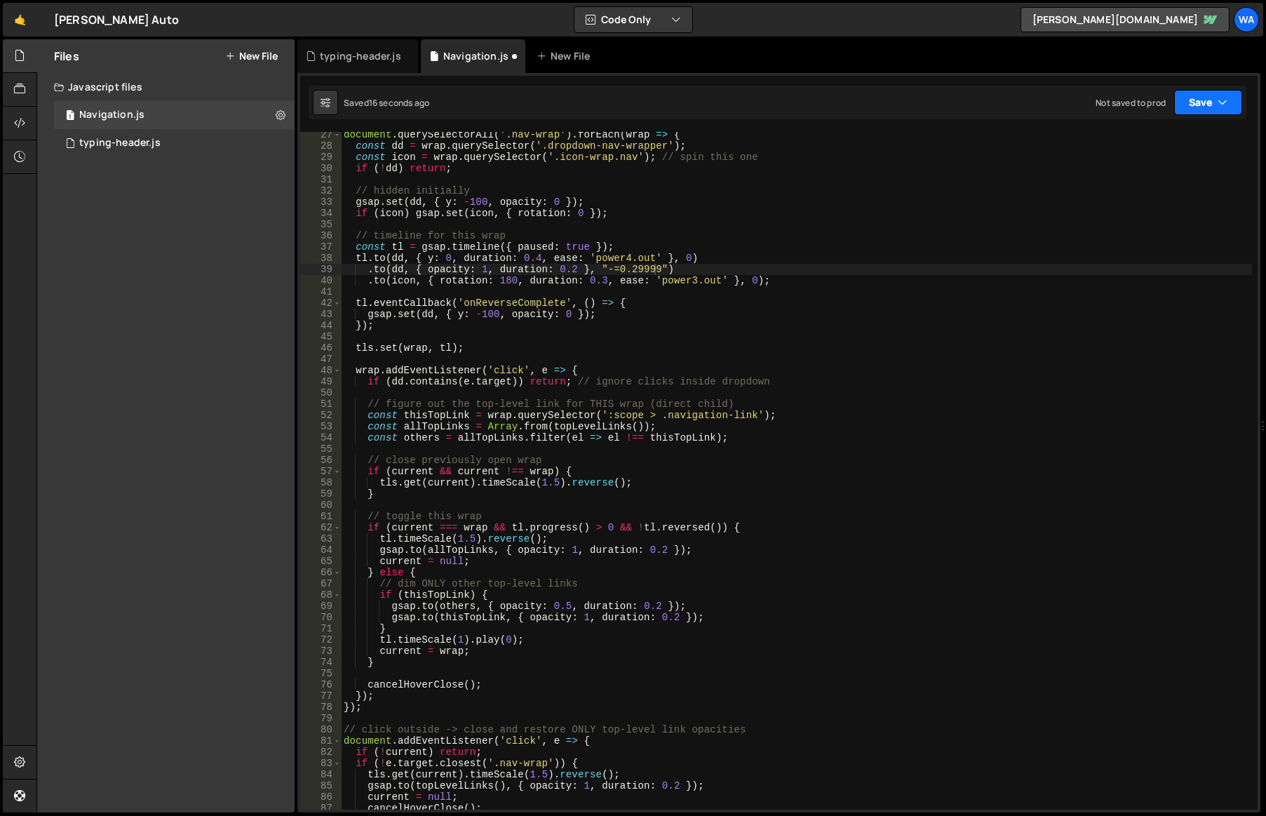
click at [1191, 112] on button "Save" at bounding box center [1208, 102] width 68 height 25
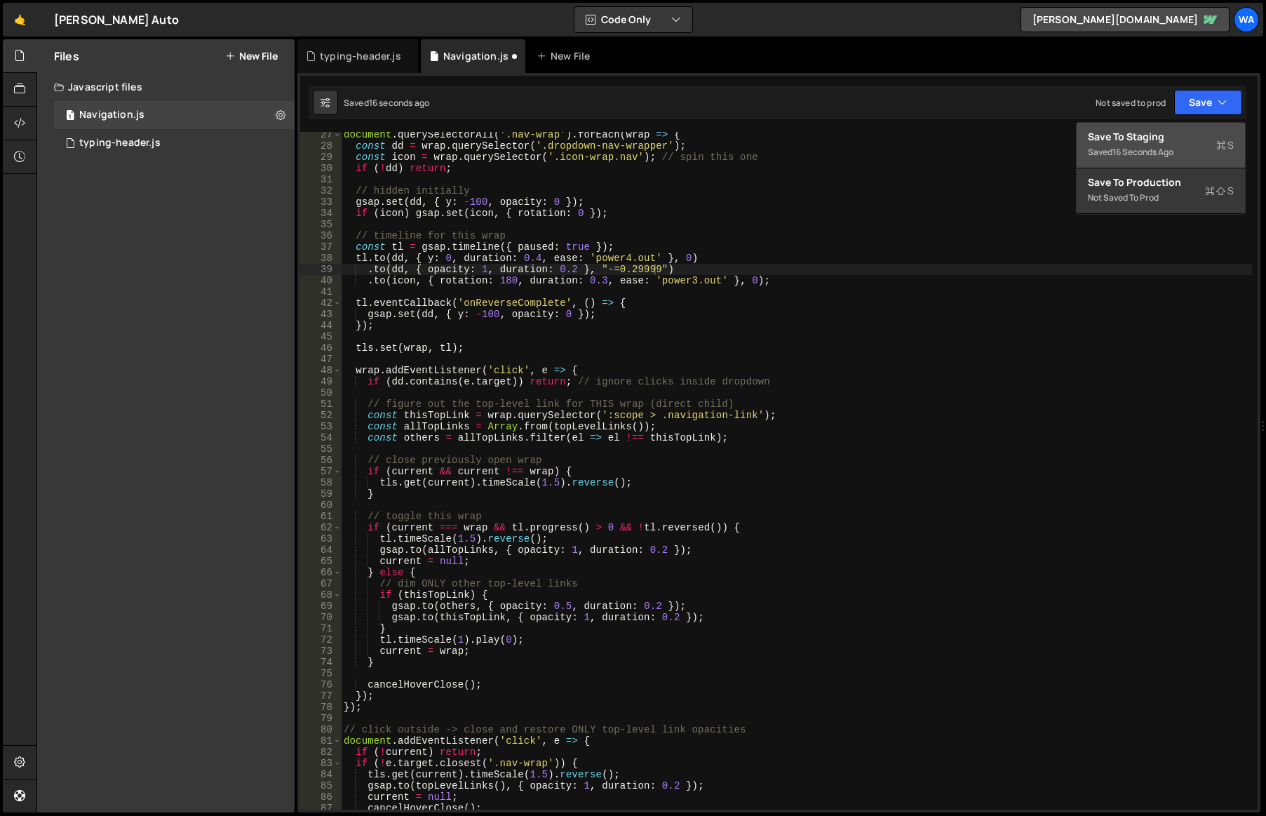
click at [1161, 138] on div "Save to Staging S" at bounding box center [1161, 137] width 146 height 14
